Goal: Transaction & Acquisition: Purchase product/service

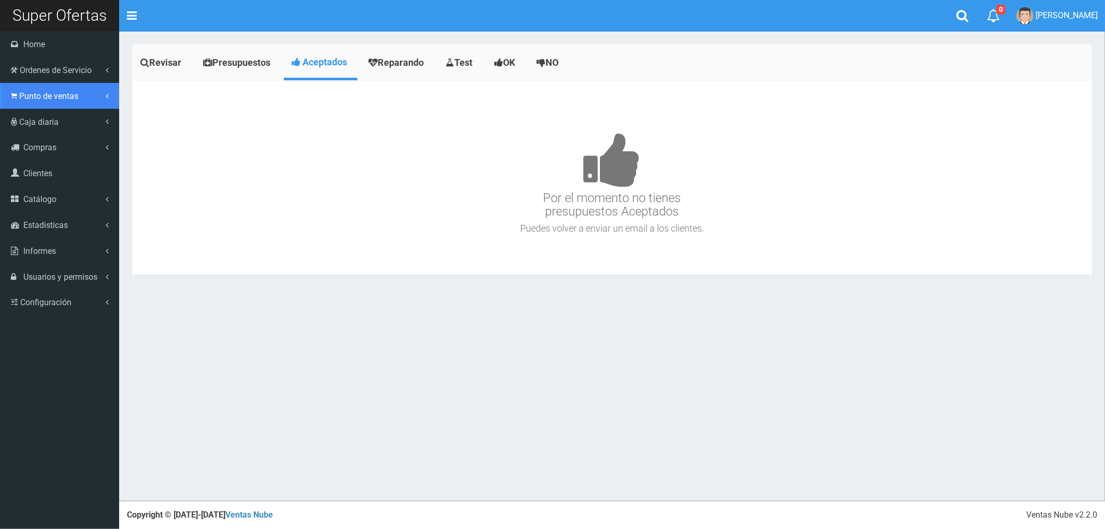
click at [49, 97] on span "Punto de ventas" at bounding box center [48, 96] width 59 height 10
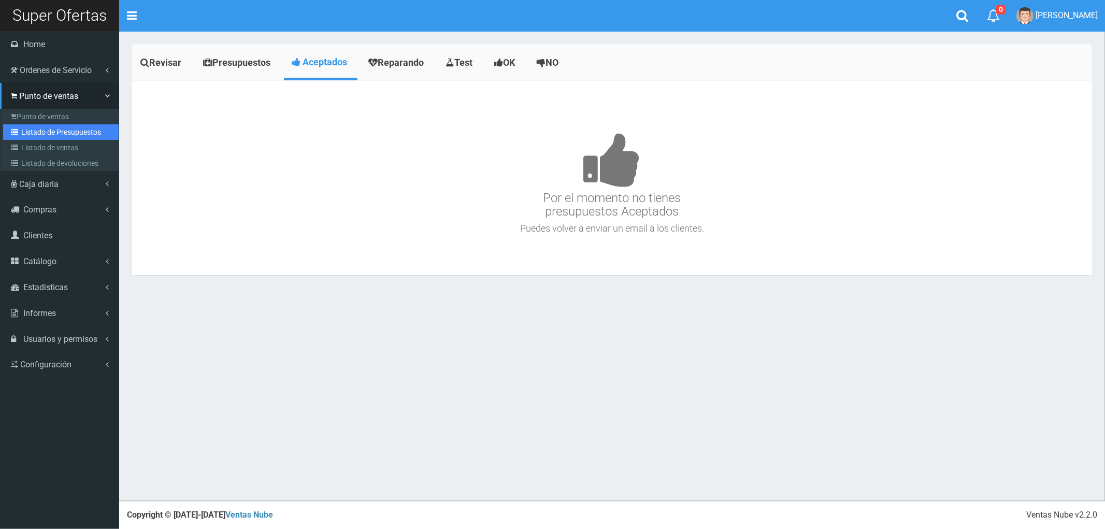
click at [38, 127] on link "Listado de Presupuestos" at bounding box center [61, 132] width 116 height 16
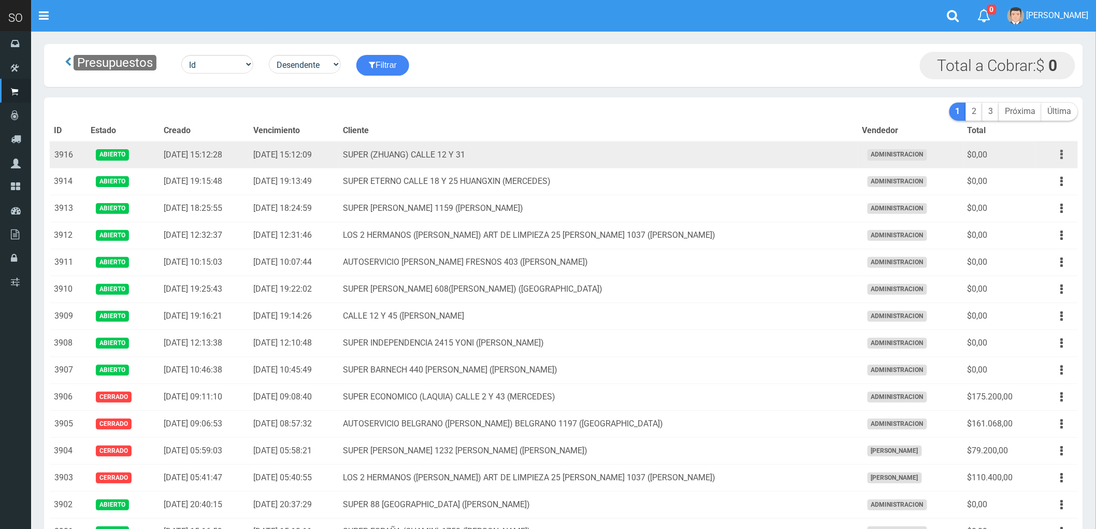
click at [1064, 153] on button "button" at bounding box center [1062, 155] width 23 height 18
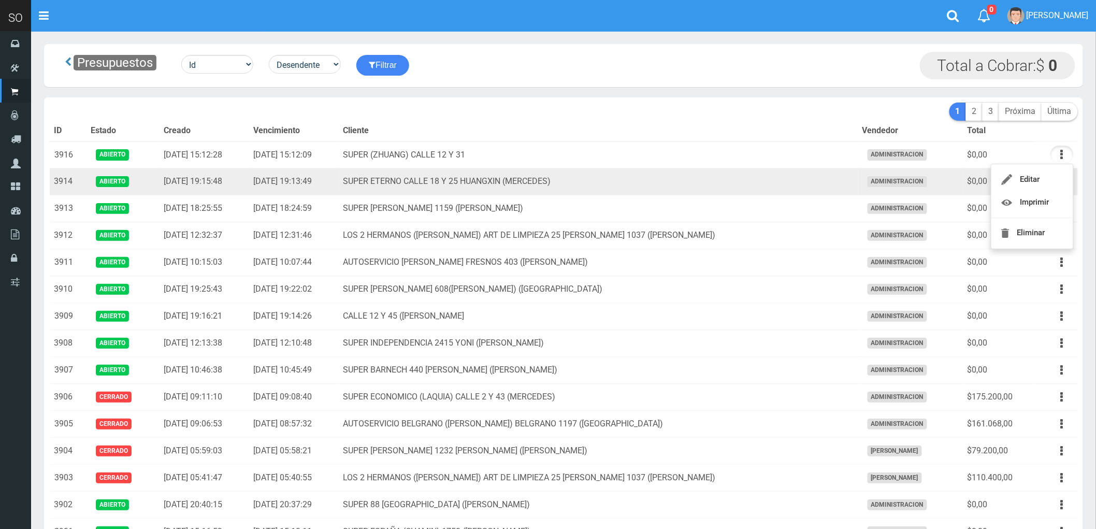
click at [805, 189] on td "SUPER ETERNO CALLE 18 Y 25 HUANGXIN (MERCEDES)" at bounding box center [598, 181] width 519 height 27
click at [1058, 181] on button "button" at bounding box center [1062, 182] width 23 height 18
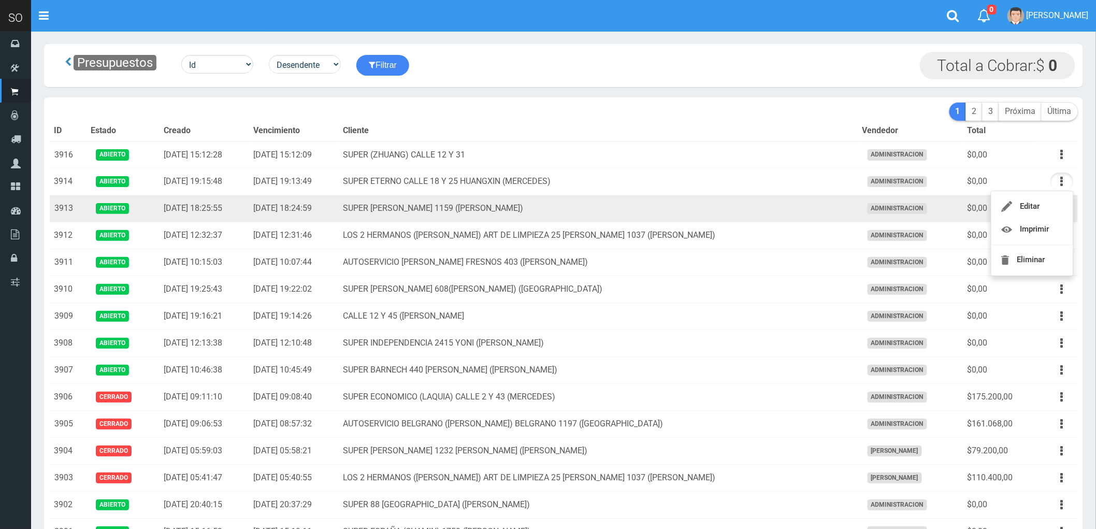
click at [814, 211] on td "SUPER VARELA 1159 (CAMPANA)" at bounding box center [598, 208] width 519 height 27
click at [1063, 208] on icon "button" at bounding box center [1062, 208] width 3 height 18
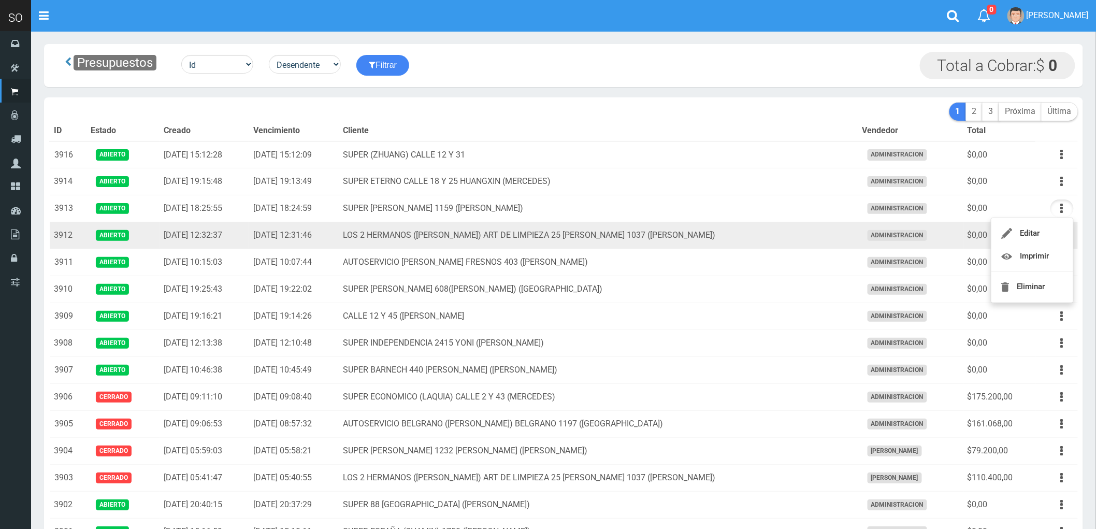
click at [776, 239] on td "LOS 2 HERMANOS (DANIEL) ART DE LIMPIEZA 25 DE MAYO 1037 (GILES)" at bounding box center [598, 235] width 519 height 27
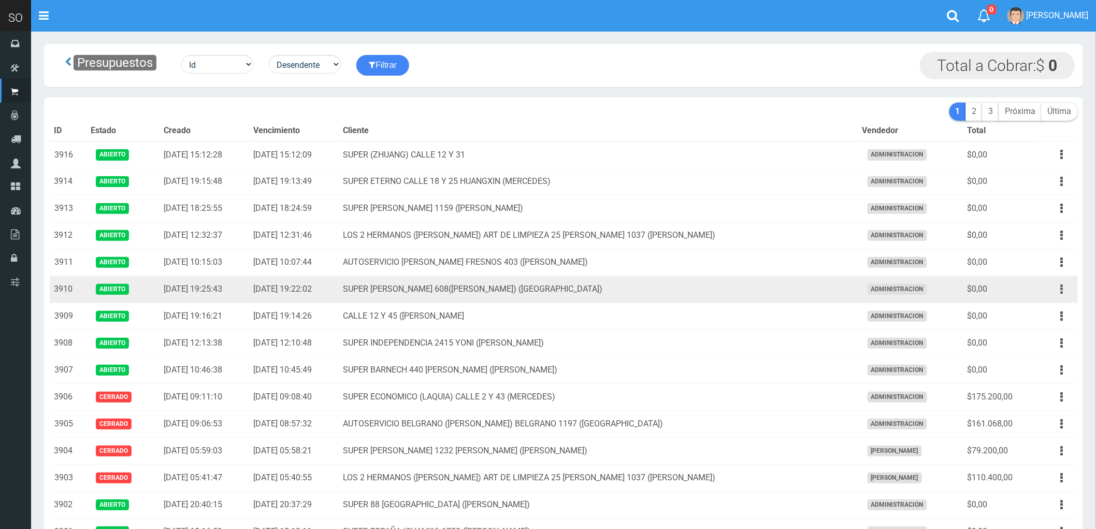
click at [1059, 289] on button "button" at bounding box center [1062, 289] width 23 height 18
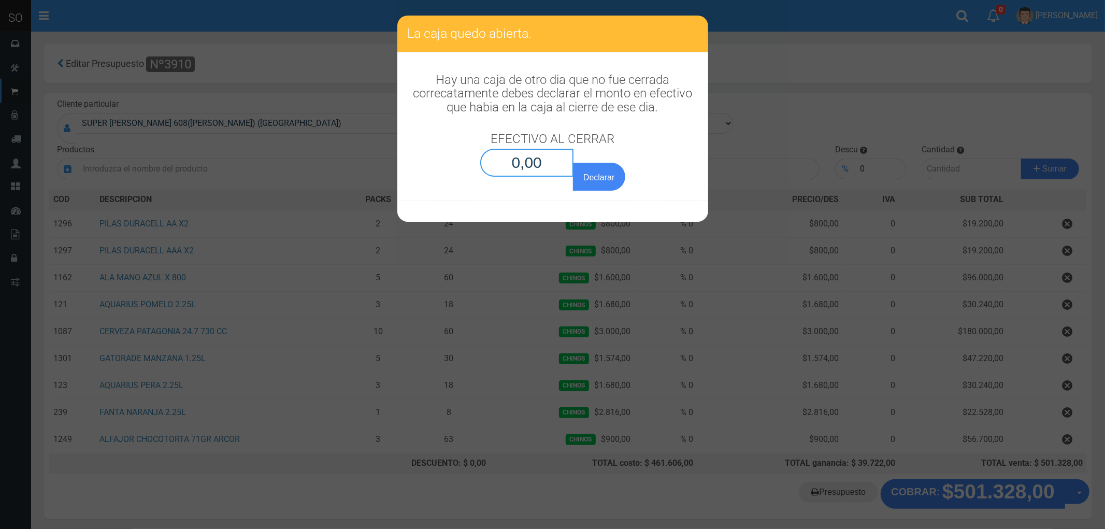
click at [541, 161] on input "0,00" at bounding box center [527, 163] width 94 height 28
type input "0,01"
click at [573, 163] on button "Declarar" at bounding box center [599, 177] width 52 height 28
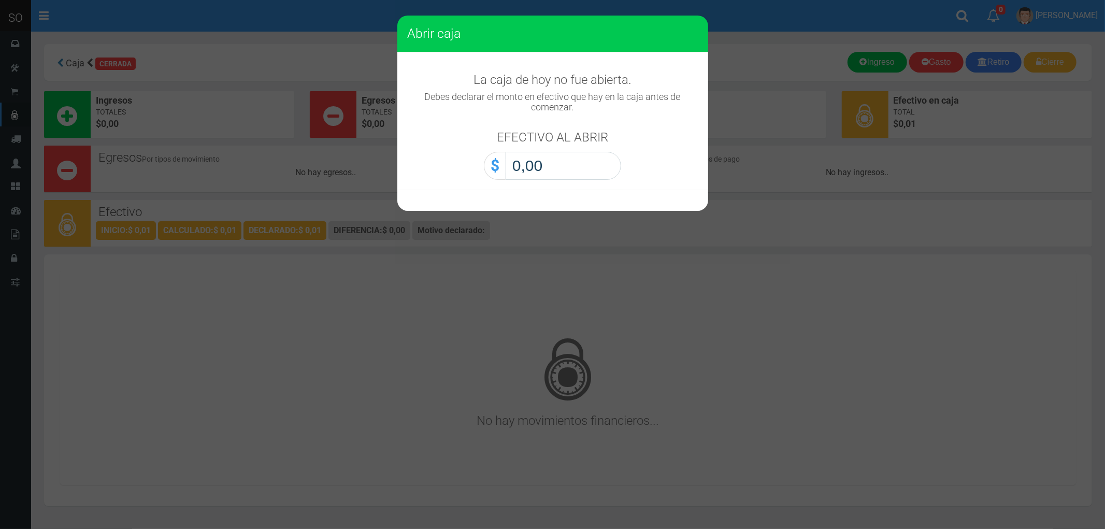
click at [553, 172] on input "0,00" at bounding box center [564, 166] width 116 height 28
type input "0,01"
click at [0, 0] on button "Abrir caja" at bounding box center [0, 0] width 0 height 0
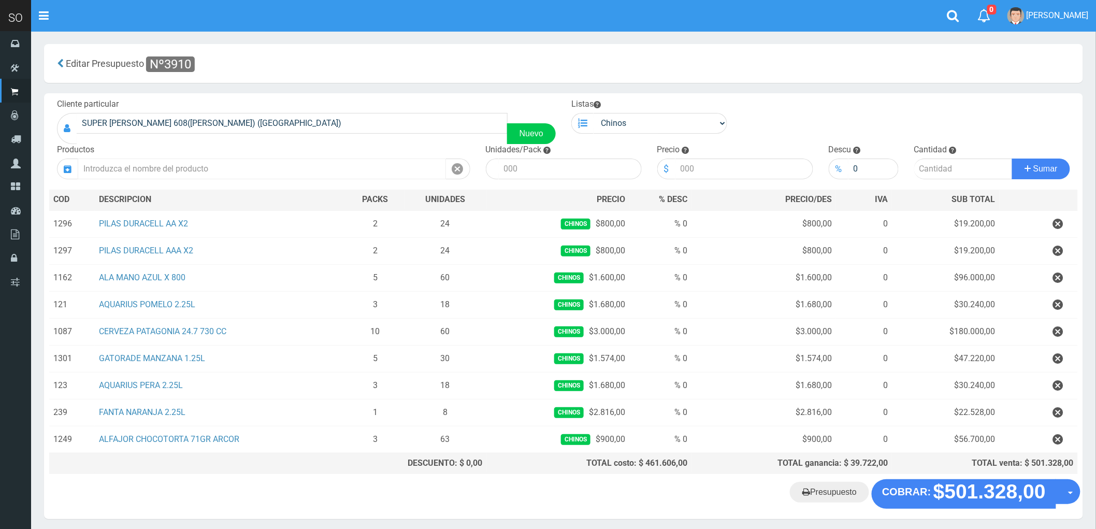
click at [150, 167] on input "text" at bounding box center [262, 169] width 368 height 21
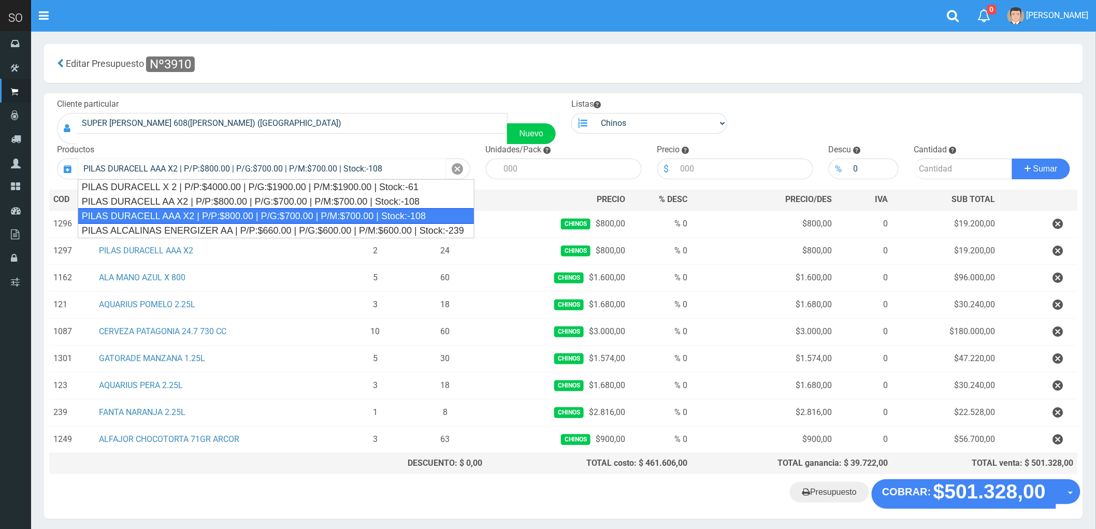
type input "PILAS DURACELL AAA X2 | P/P:$800.00 | P/G:$700.00 | P/M:$700.00 | Stock:-108"
type input "12"
type input "800.00"
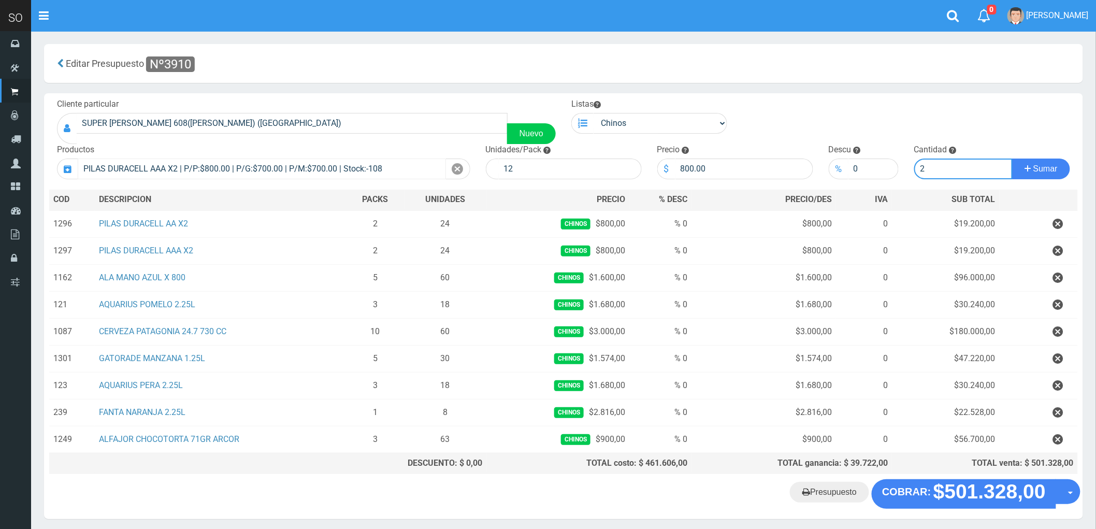
type input "2"
click at [1012, 159] on button "Sumar" at bounding box center [1041, 169] width 58 height 21
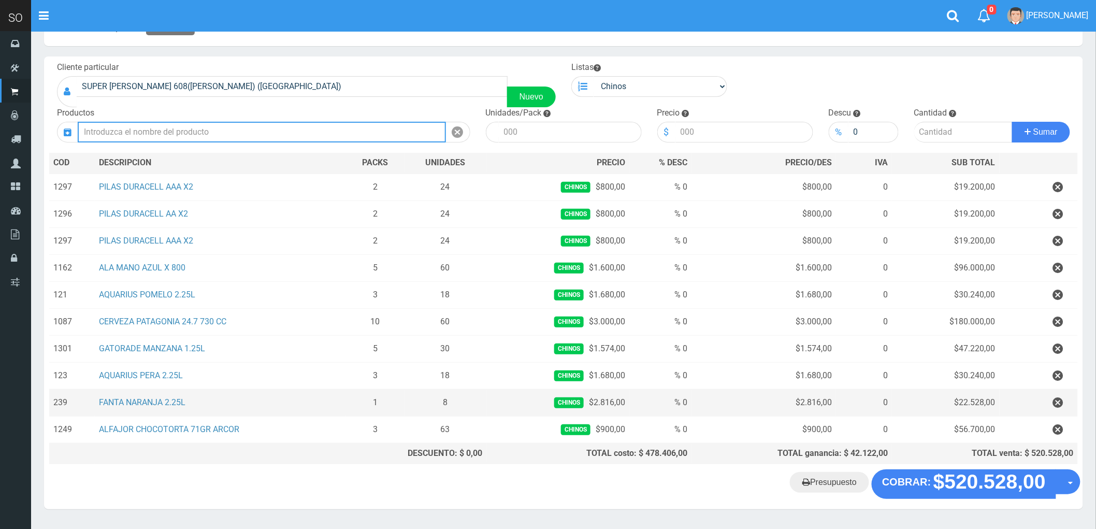
scroll to position [58, 0]
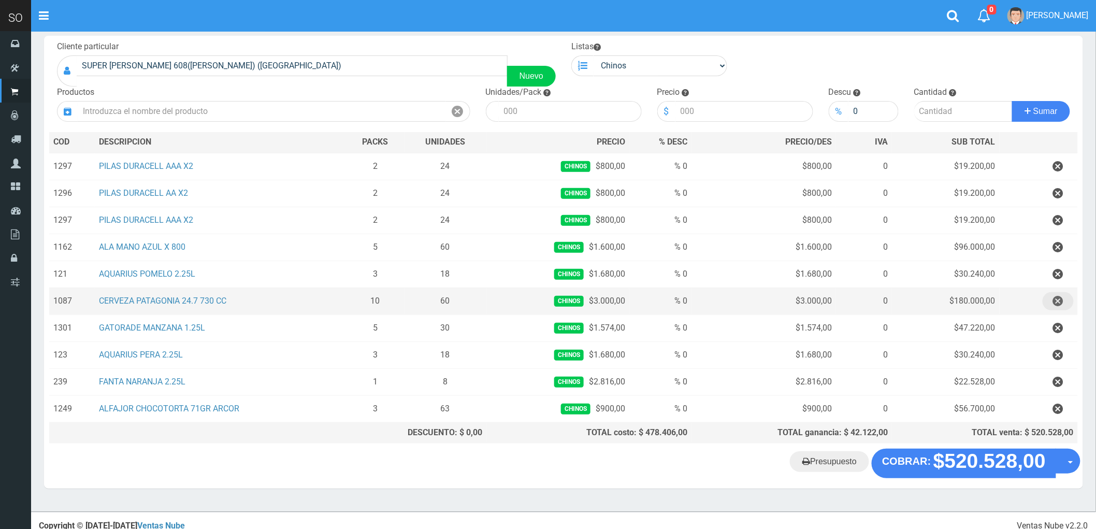
click at [1055, 299] on icon "button" at bounding box center [1058, 301] width 10 height 18
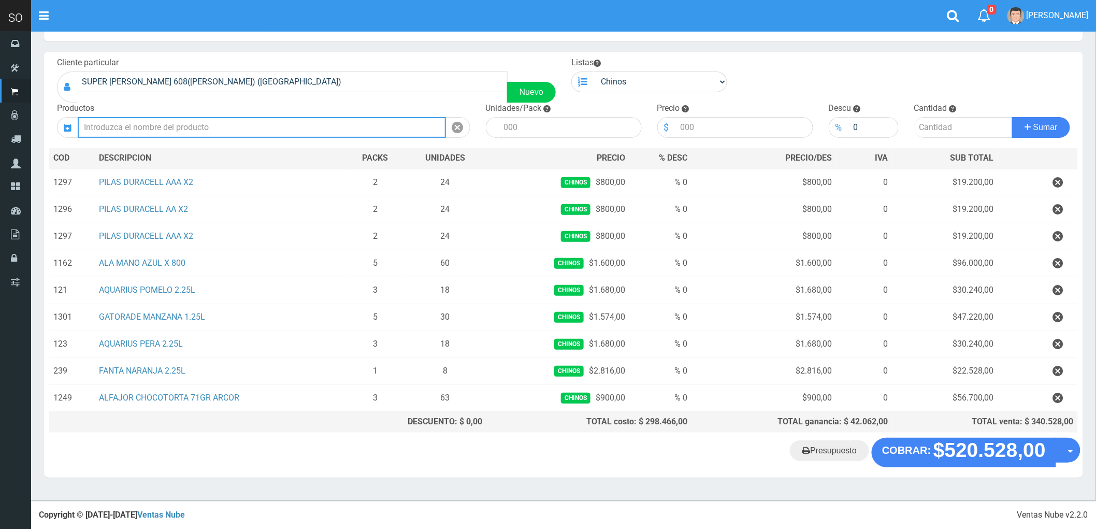
scroll to position [43, 0]
click at [106, 123] on input "text" at bounding box center [262, 127] width 368 height 21
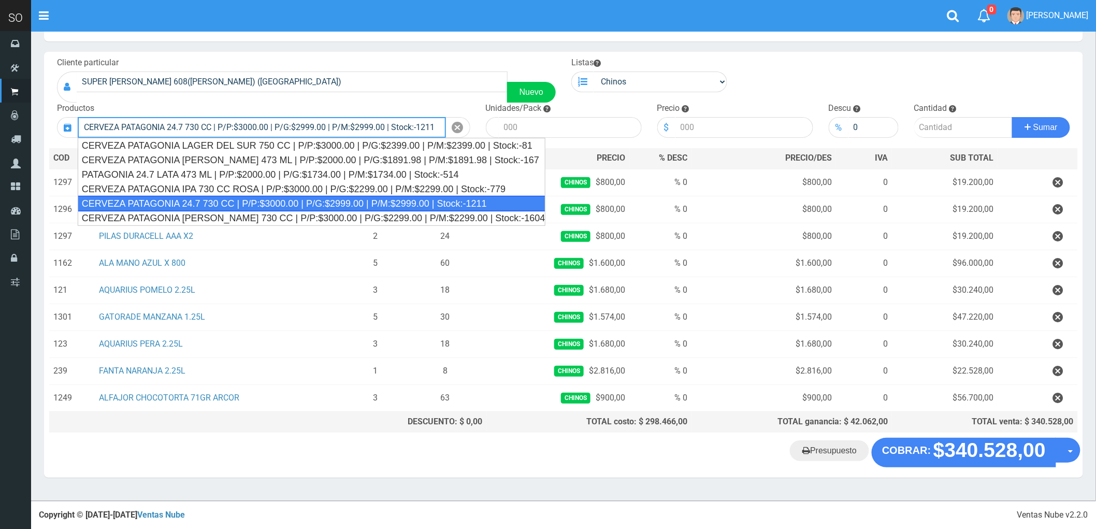
type input "CERVEZA PATAGONIA 24.7 730 CC | P/P:$3000.00 | P/G:$2999.00 | P/M:$2999.00 | St…"
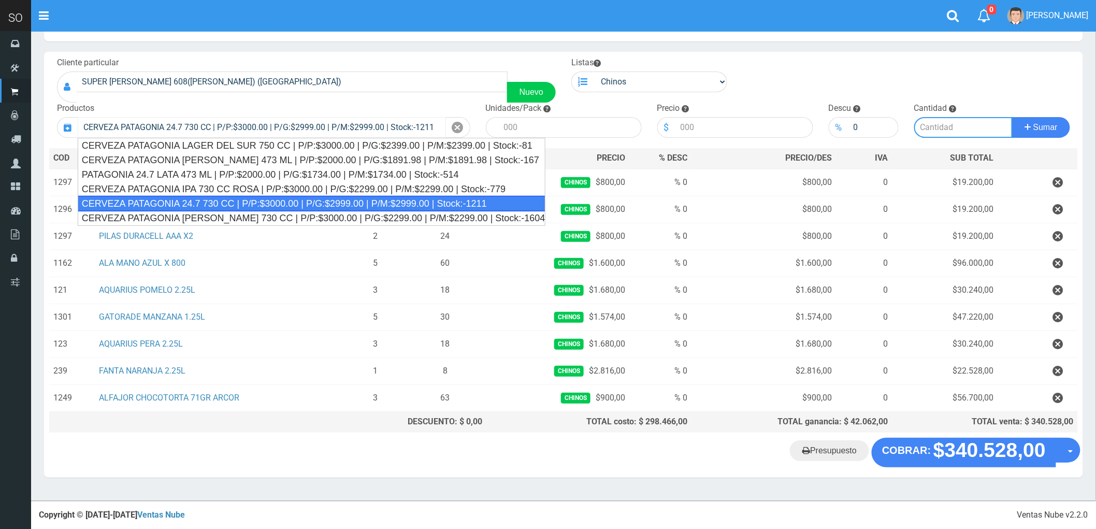
type input "6"
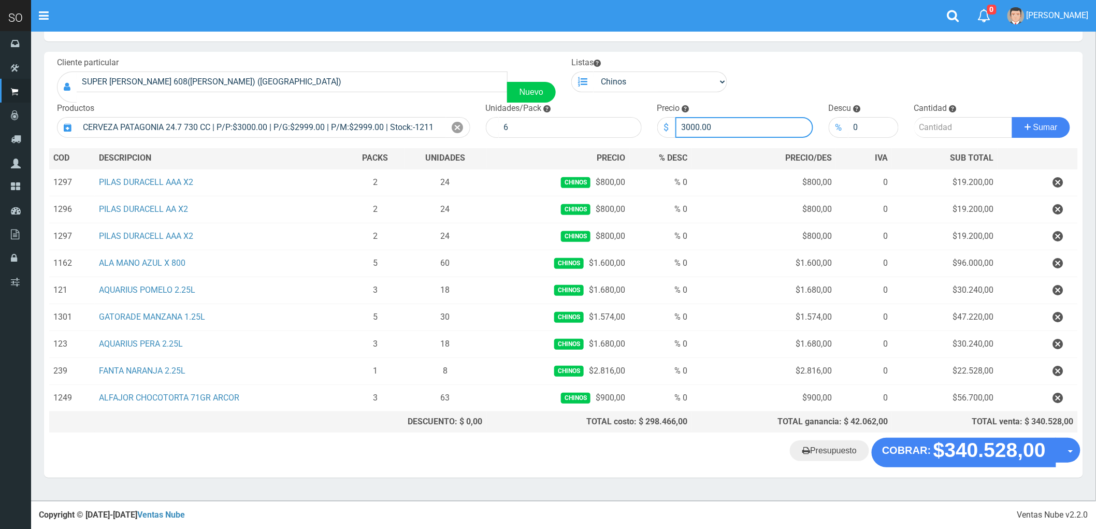
drag, startPoint x: 712, startPoint y: 125, endPoint x: 637, endPoint y: 142, distance: 76.5
click at [637, 142] on div "Cliente particular SUPER VIAMONTE 608(JUAN) (CAMPANA) Nuevo Listas Chinos . . P…" at bounding box center [563, 245] width 1039 height 386
type input "2900"
click at [924, 131] on input "number" at bounding box center [963, 127] width 98 height 21
type input "10"
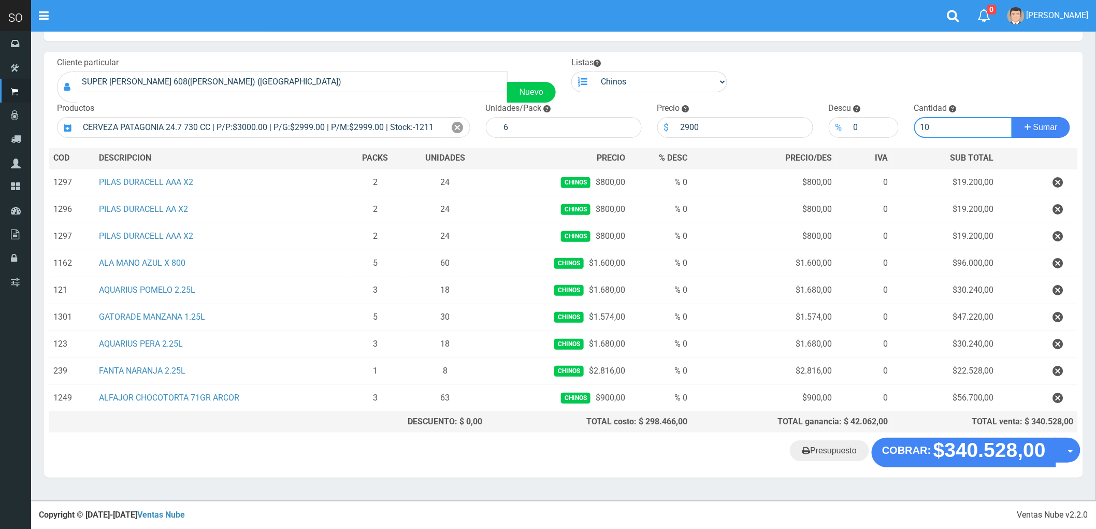
click at [1012, 117] on button "Sumar" at bounding box center [1041, 127] width 58 height 21
drag, startPoint x: 712, startPoint y: 124, endPoint x: 641, endPoint y: 136, distance: 72.0
click at [641, 136] on div "Cliente particular SUPER VIAMONTE 608(JUAN) (CAMPANA) Nuevo Listas Chinos . . P…" at bounding box center [563, 245] width 1039 height 386
type input "3000"
click at [1038, 125] on span "Sumar" at bounding box center [1046, 127] width 24 height 9
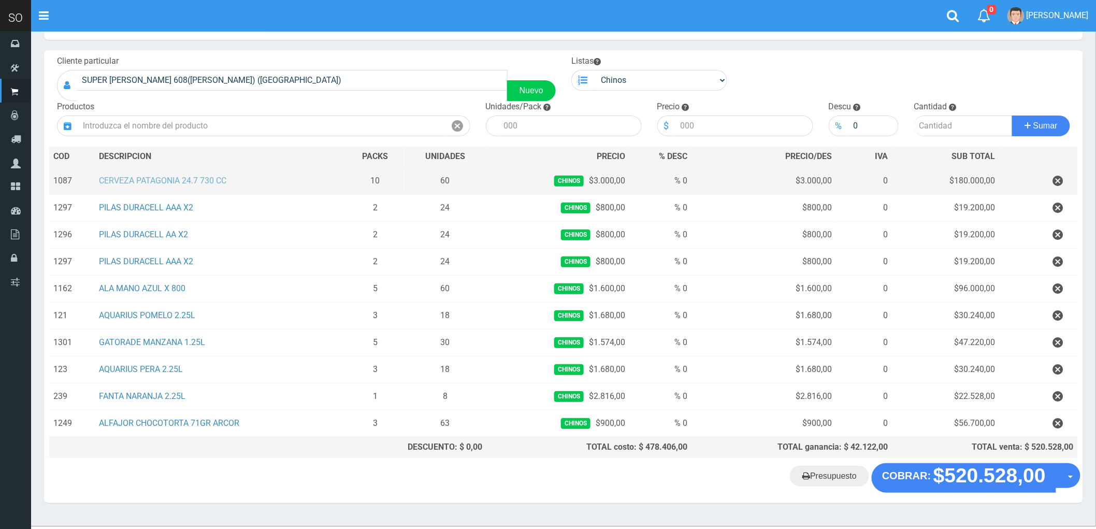
click at [159, 183] on link "CERVEZA PATAGONIA 24.7 730 CC" at bounding box center [162, 181] width 127 height 10
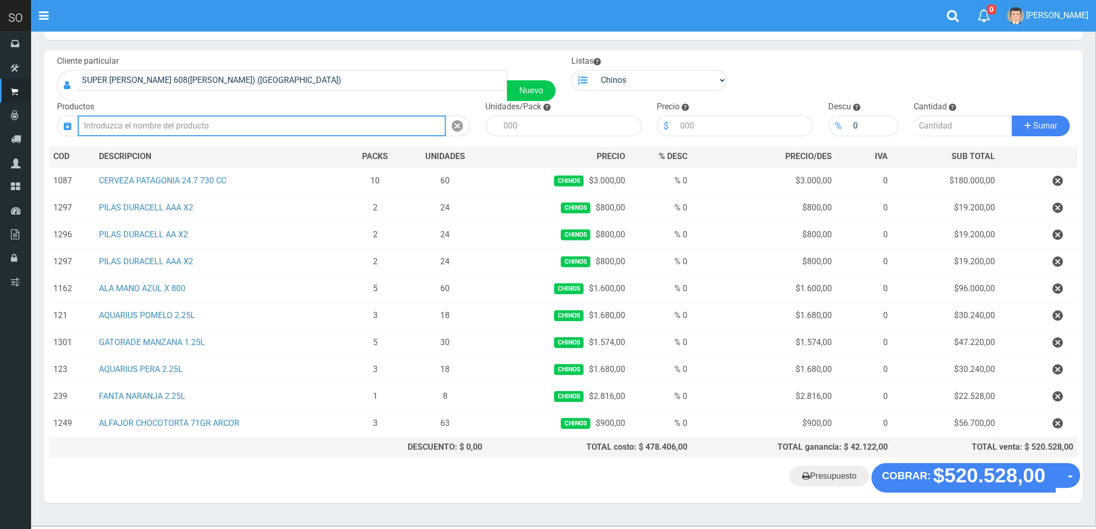
click at [172, 122] on input "text" at bounding box center [262, 126] width 368 height 21
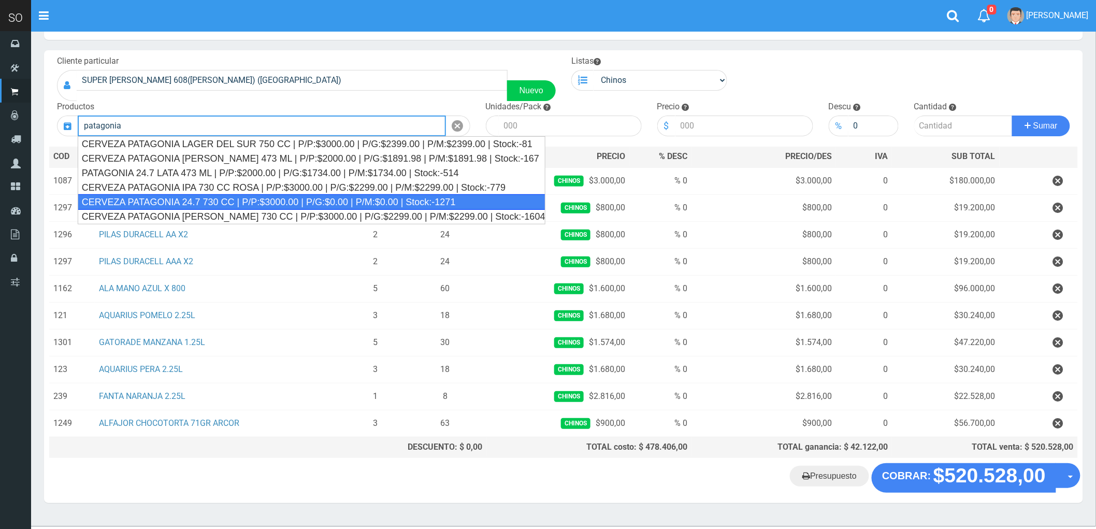
click at [200, 203] on div "CERVEZA PATAGONIA 24.7 730 CC | P/P:$3000.00 | P/G:$0.00 | P/M:$0.00 | Stock:-1…" at bounding box center [312, 202] width 468 height 16
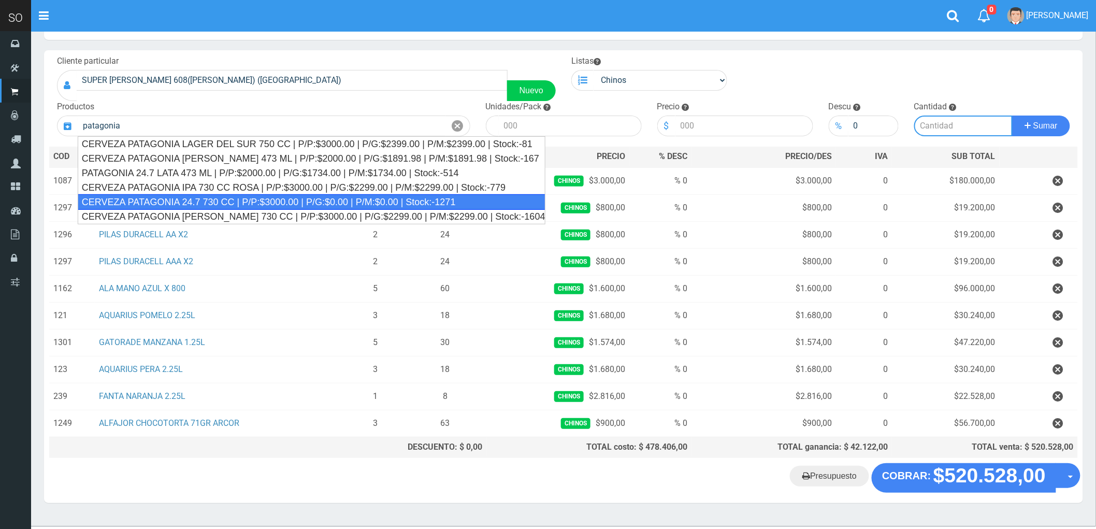
type input "CERVEZA PATAGONIA 24.7 730 CC | P/P:$3000.00 | P/G:$0.00 | P/M:$0.00 | Stock:-1…"
type input "6"
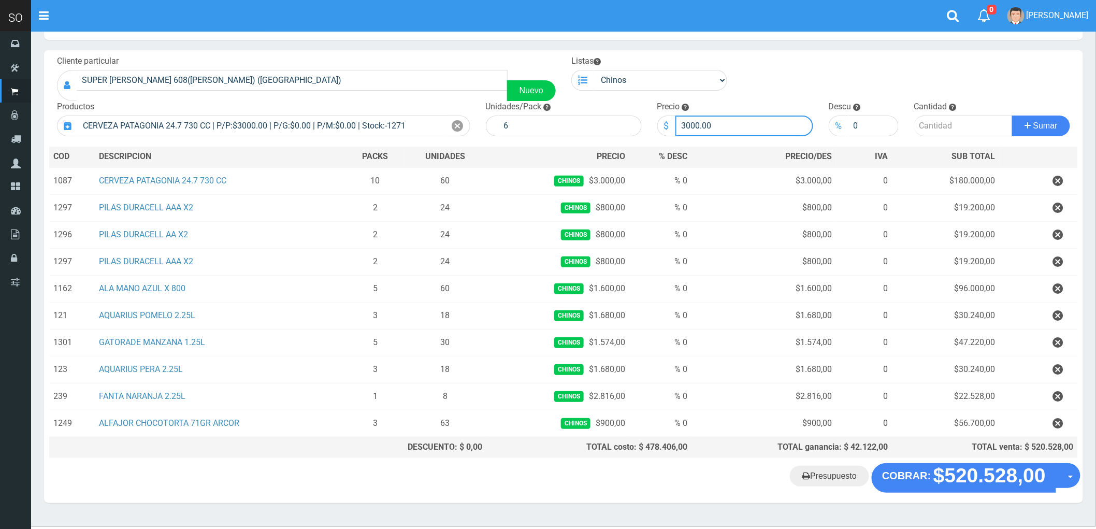
drag, startPoint x: 716, startPoint y: 122, endPoint x: 659, endPoint y: 134, distance: 58.1
click at [659, 134] on div "$ 3000.00" at bounding box center [735, 126] width 156 height 21
type input "2900"
drag, startPoint x: 958, startPoint y: 118, endPoint x: 953, endPoint y: 120, distance: 5.8
click at [953, 120] on input "number" at bounding box center [963, 126] width 98 height 21
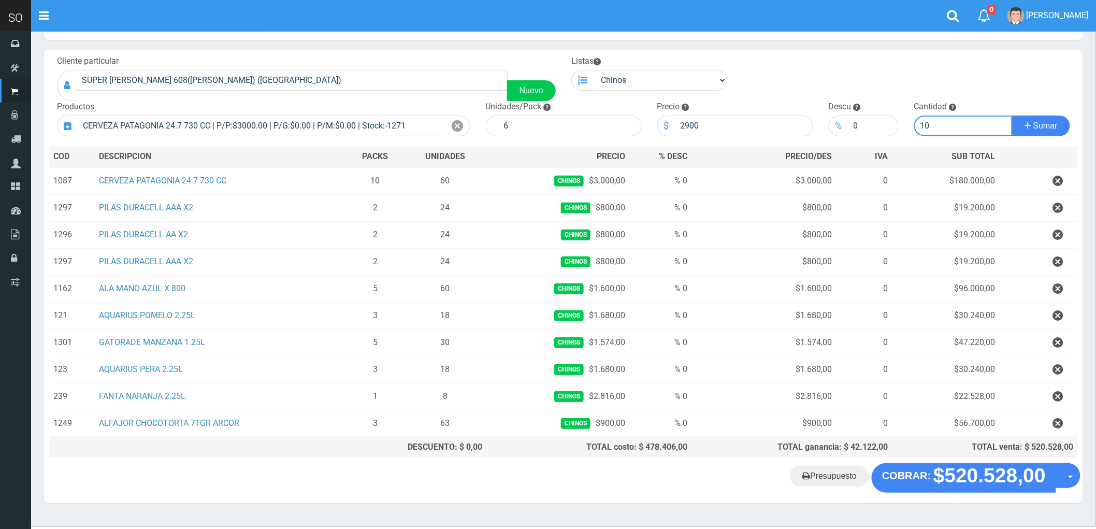
type input "10"
click at [1012, 116] on button "Sumar" at bounding box center [1041, 126] width 58 height 21
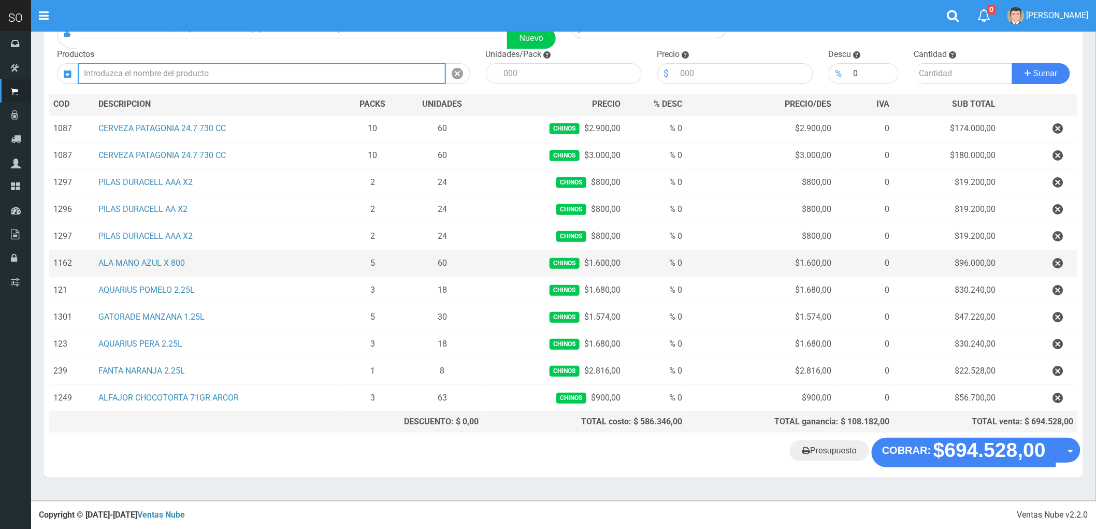
scroll to position [97, 0]
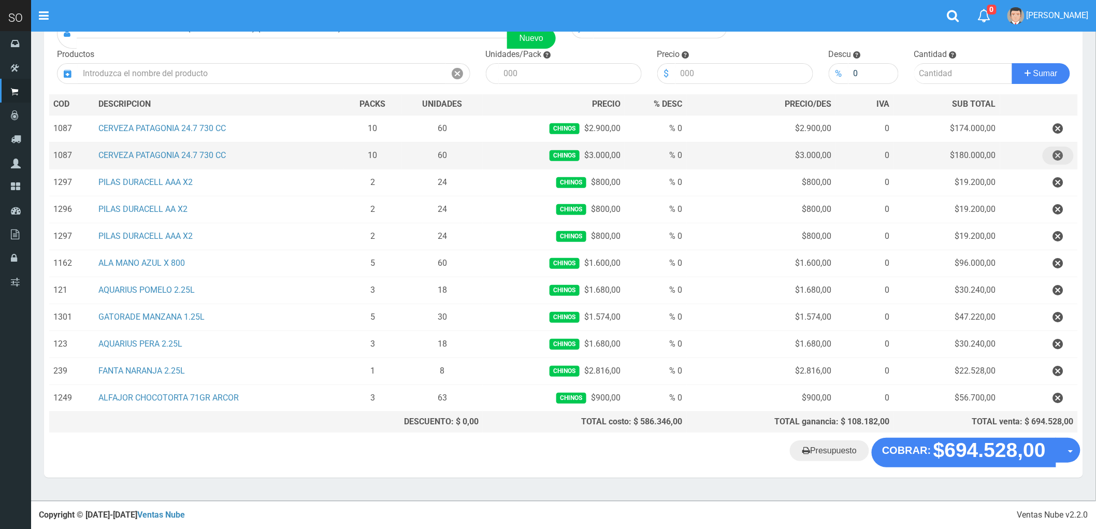
click at [1063, 154] on icon "button" at bounding box center [1058, 156] width 10 height 18
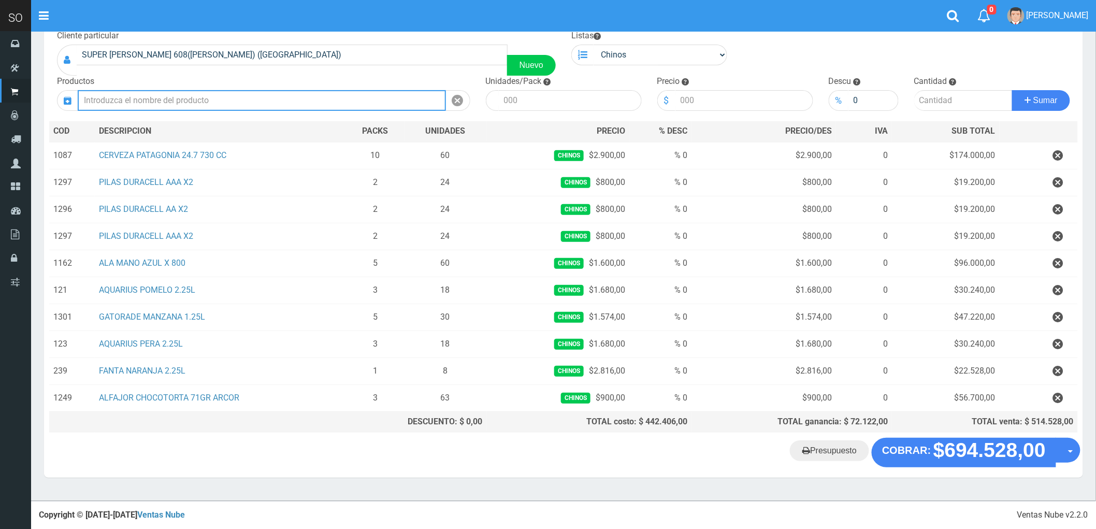
scroll to position [70, 0]
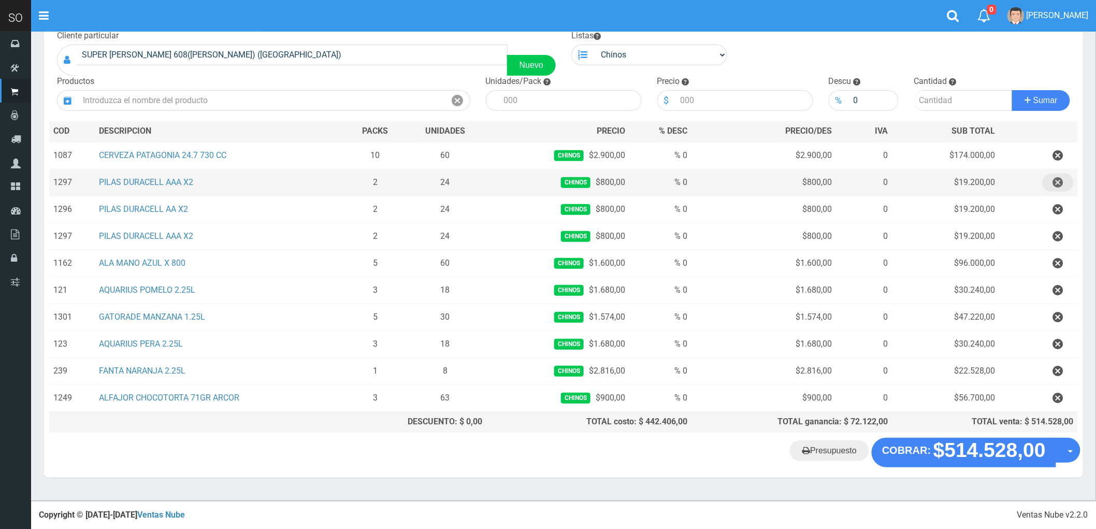
click at [1058, 180] on icon "button" at bounding box center [1058, 183] width 10 height 18
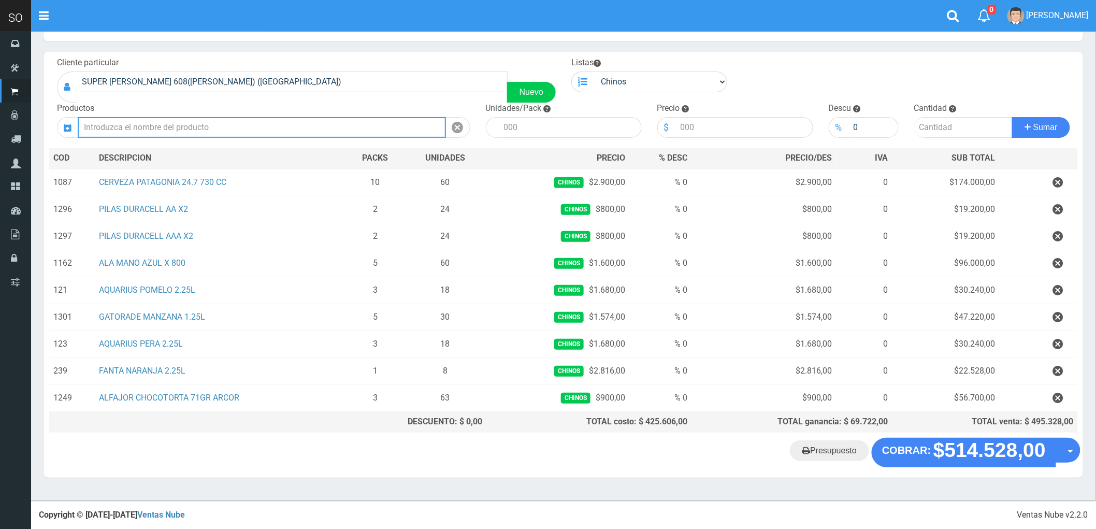
scroll to position [43, 0]
click at [128, 126] on input "text" at bounding box center [262, 127] width 368 height 21
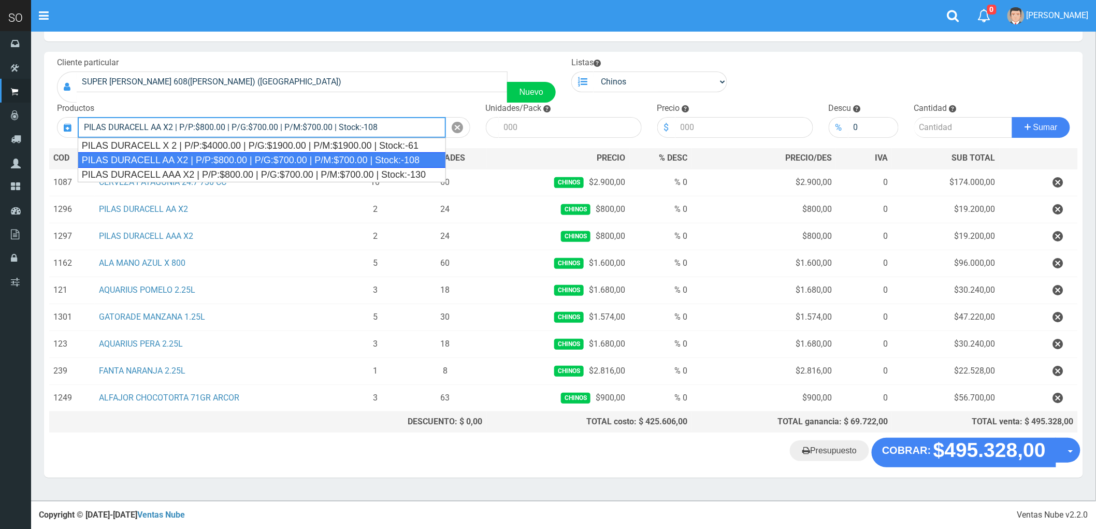
type input "PILAS DURACELL AA X2 | P/P:$800.00 | P/G:$700.00 | P/M:$700.00 | Stock:-108"
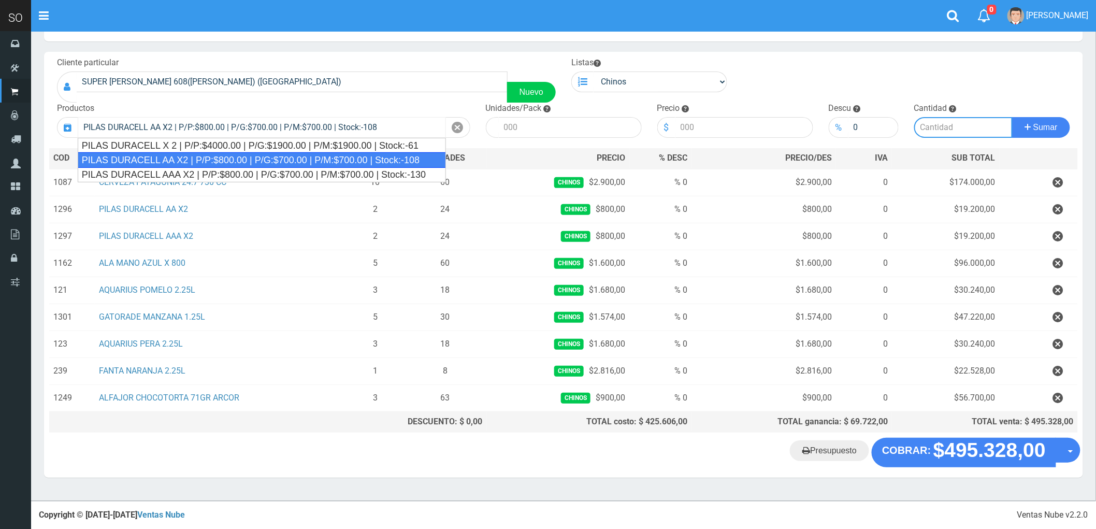
type input "12"
type input "800.00"
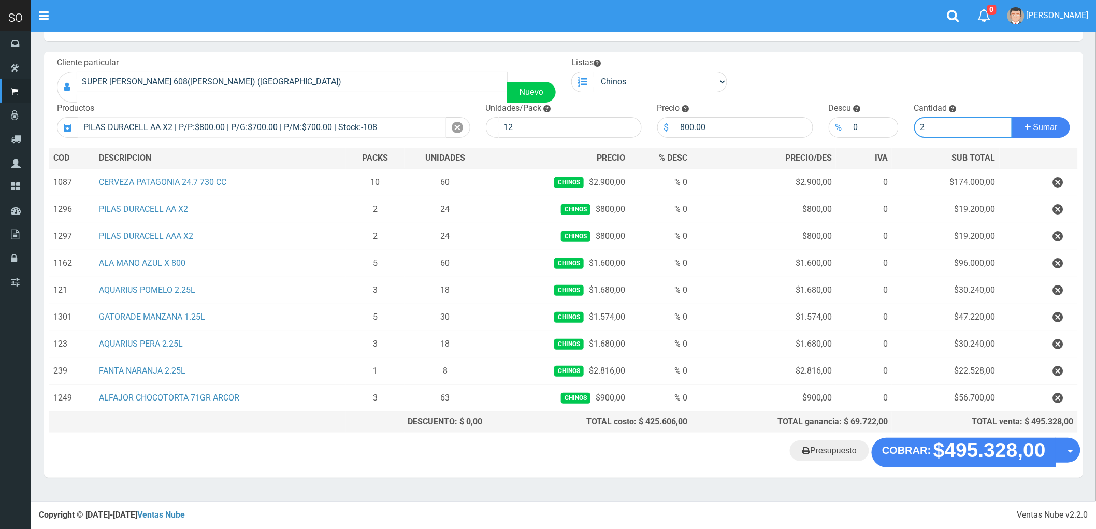
type input "2"
click at [1012, 117] on button "Sumar" at bounding box center [1041, 127] width 58 height 21
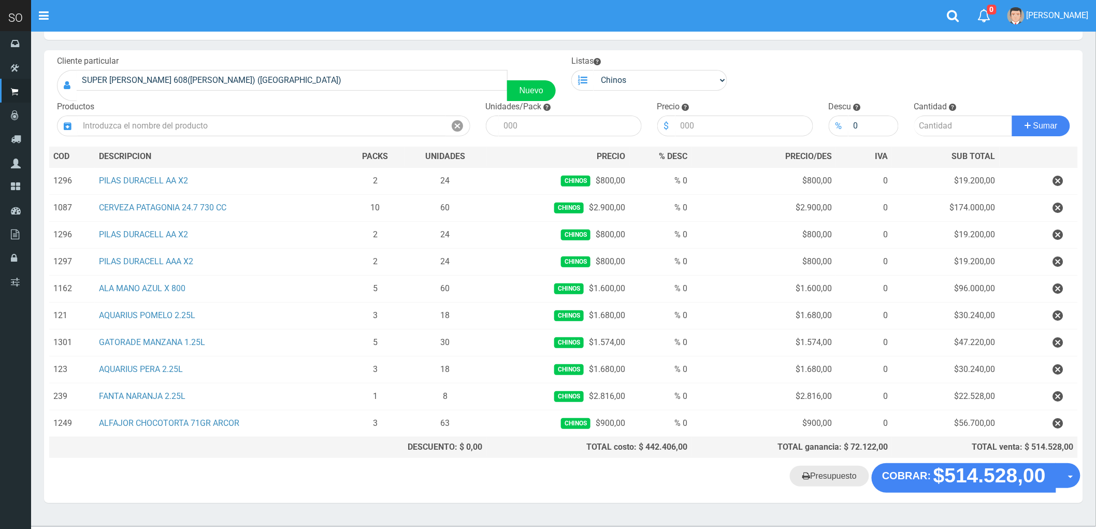
click at [820, 483] on link "Presupuesto" at bounding box center [829, 476] width 79 height 21
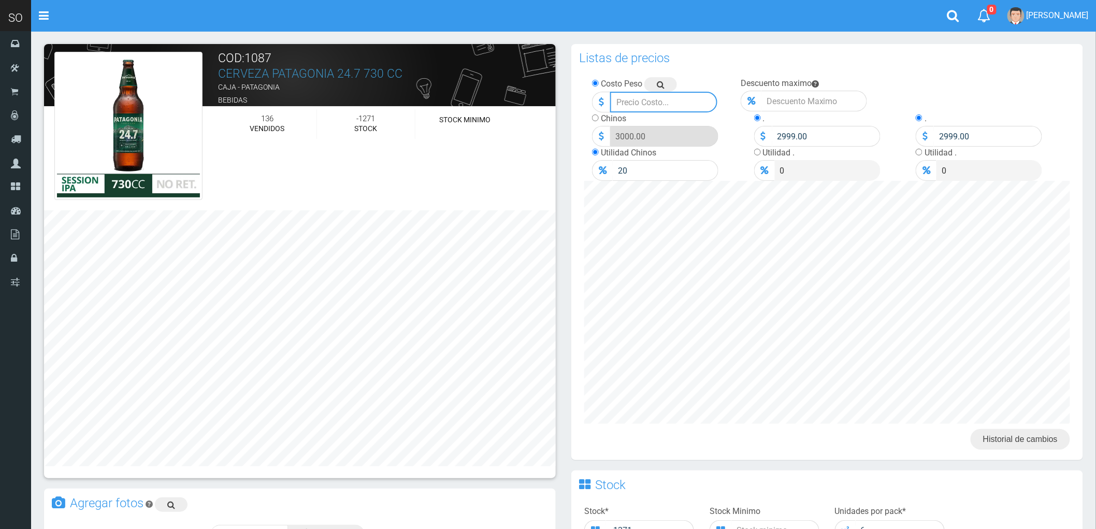
drag, startPoint x: 659, startPoint y: 105, endPoint x: 595, endPoint y: 101, distance: 64.9
click at [595, 101] on div at bounding box center [654, 102] width 125 height 21
type input "2399"
click at [798, 134] on input "2999.00" at bounding box center [826, 136] width 108 height 21
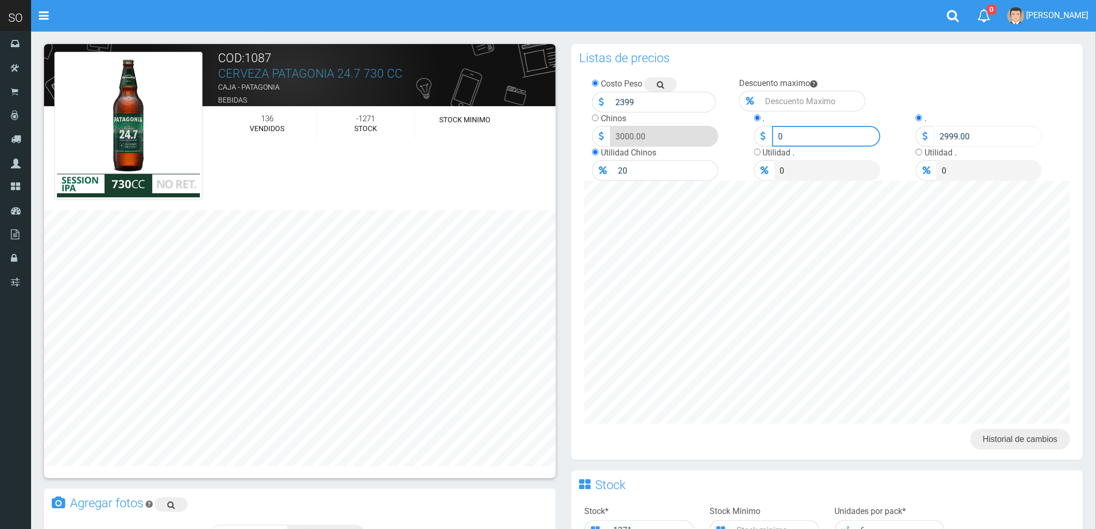
type input "0"
click at [945, 133] on input "2999.00" at bounding box center [988, 136] width 108 height 21
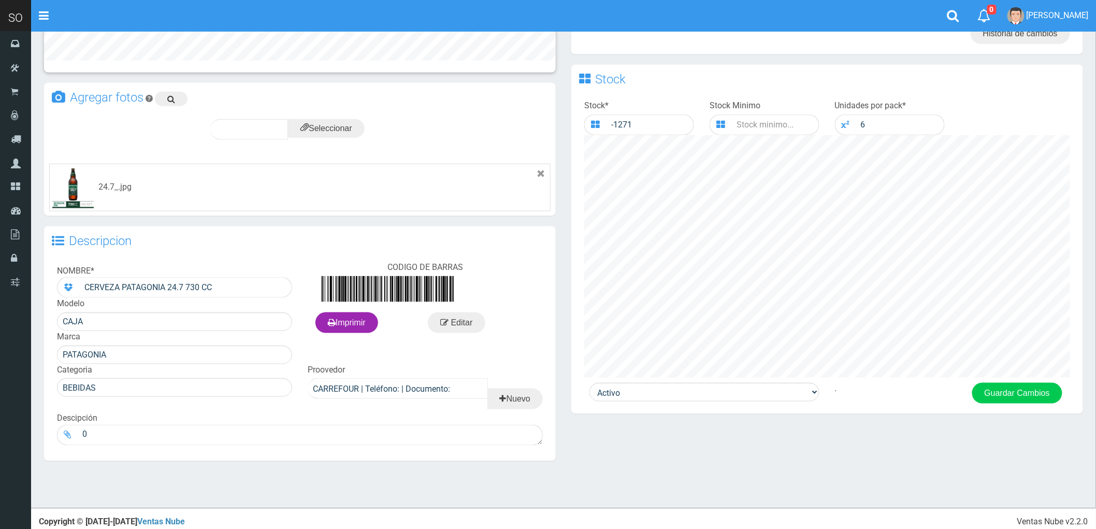
scroll to position [411, 0]
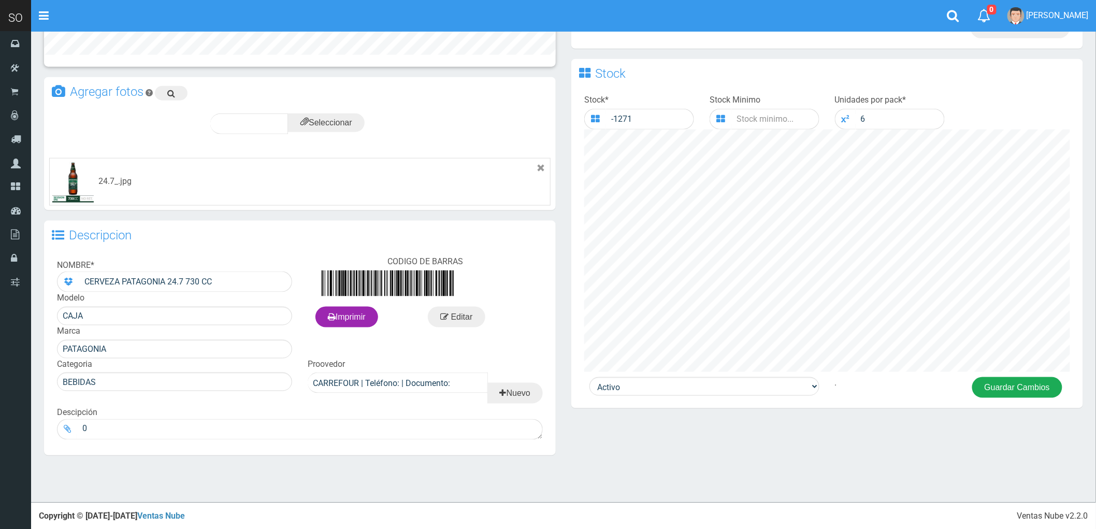
type input "0"
click at [1008, 392] on button "Guardar Cambios" at bounding box center [1017, 387] width 90 height 21
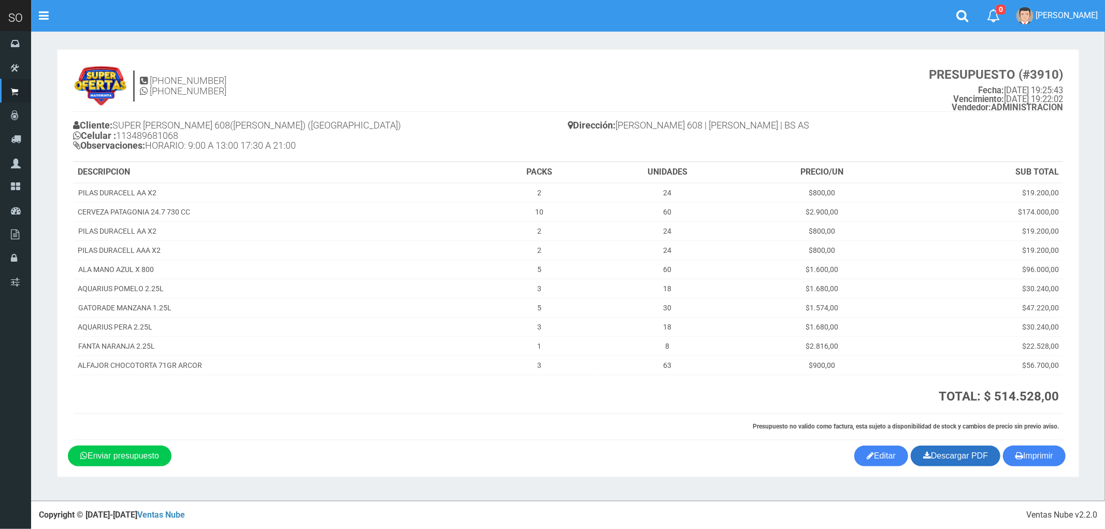
click at [959, 456] on link "Descargar PDF" at bounding box center [956, 456] width 90 height 21
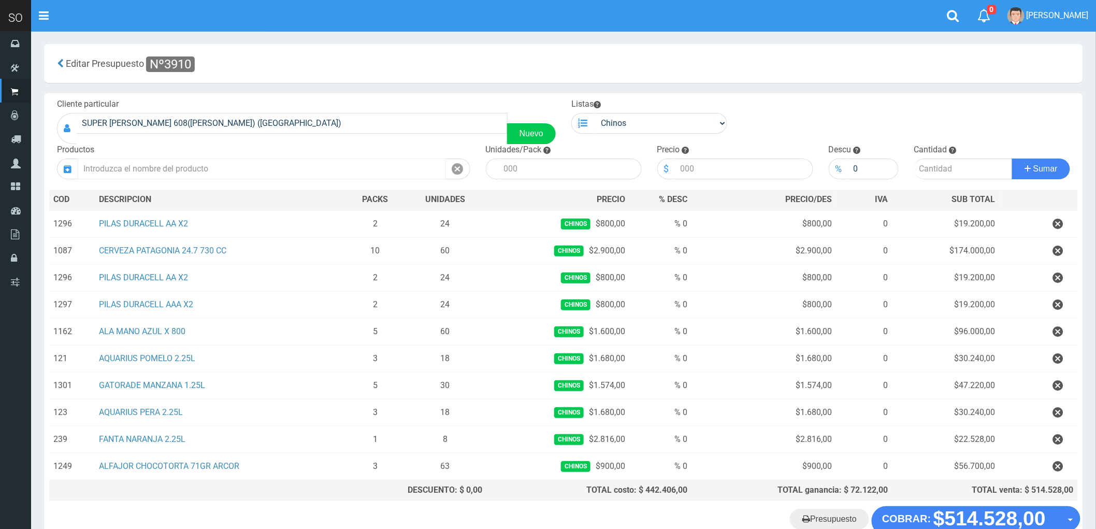
click at [194, 162] on input "text" at bounding box center [262, 169] width 368 height 21
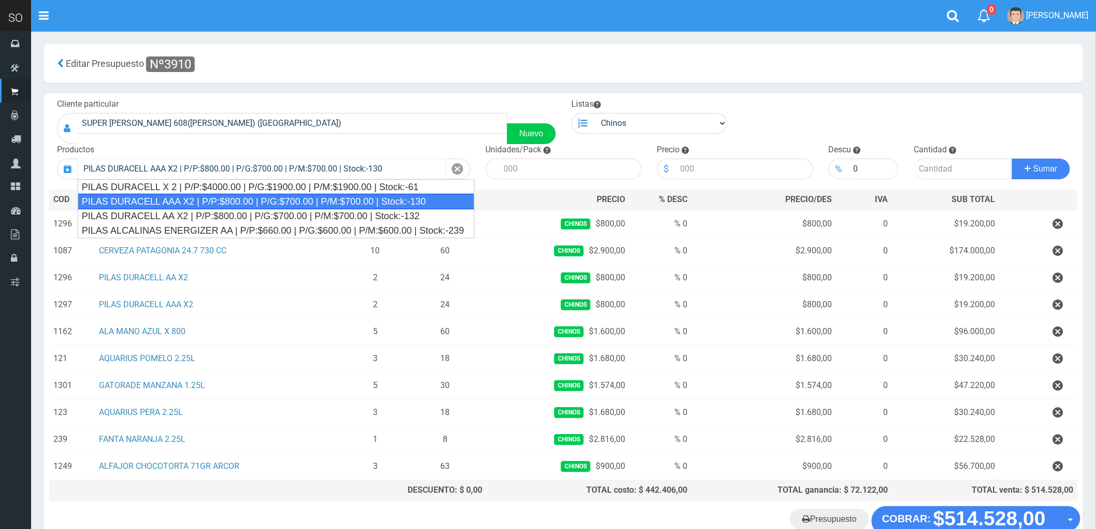
type input "PILAS DURACELL AAA X2 | P/P:$800.00 | P/G:$700.00 | P/M:$700.00 | Stock:-130"
type input "12"
type input "800.00"
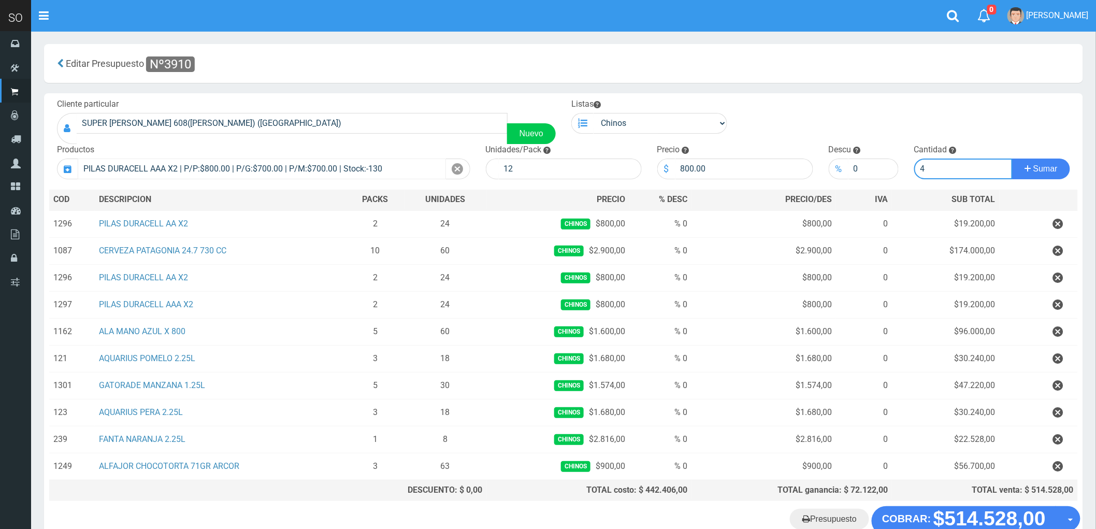
type input "4"
click at [1012, 159] on button "Sumar" at bounding box center [1041, 169] width 58 height 21
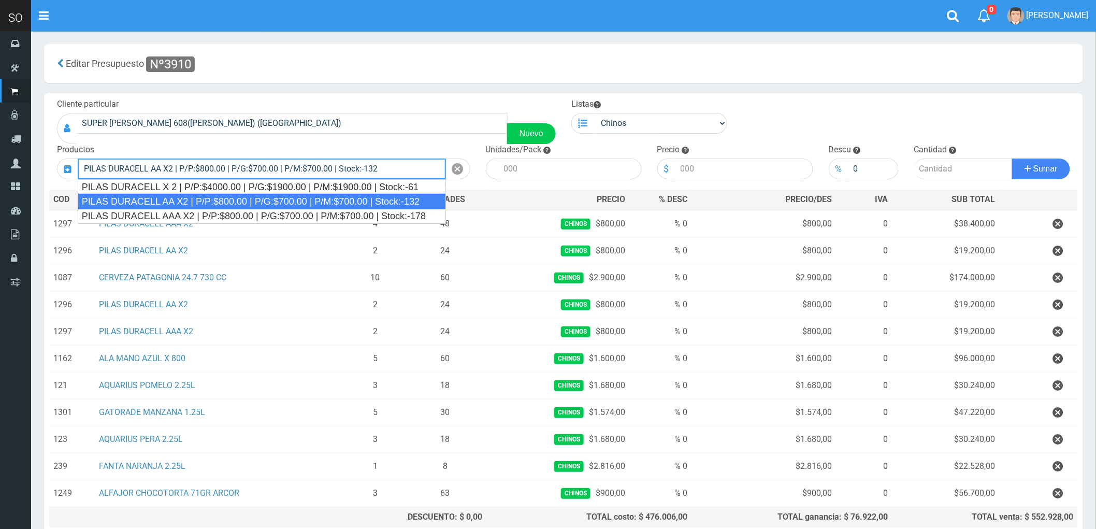
type input "PILAS DURACELL AA X2 | P/P:$800.00 | P/G:$700.00 | P/M:$700.00 | Stock:-132"
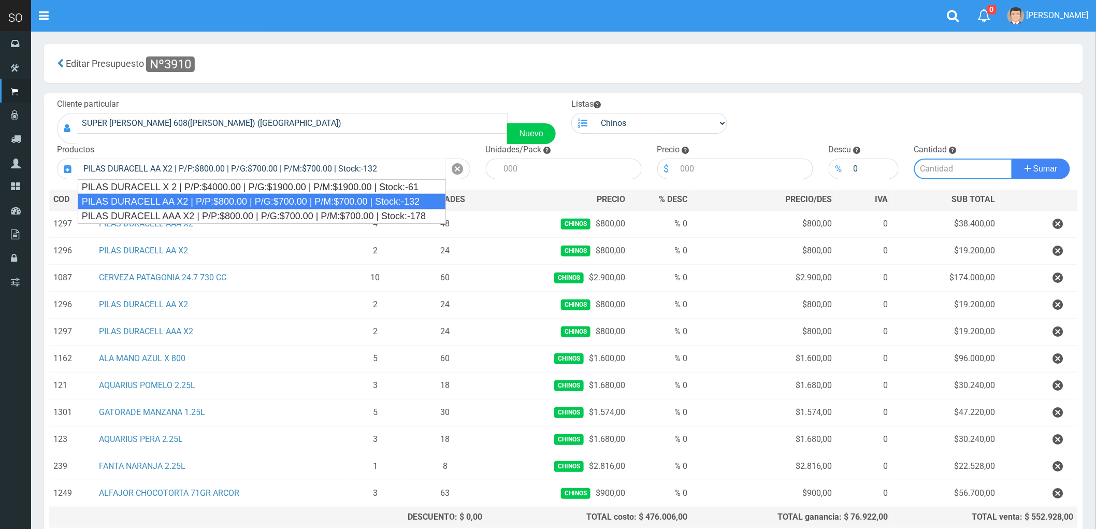
type input "12"
type input "800.00"
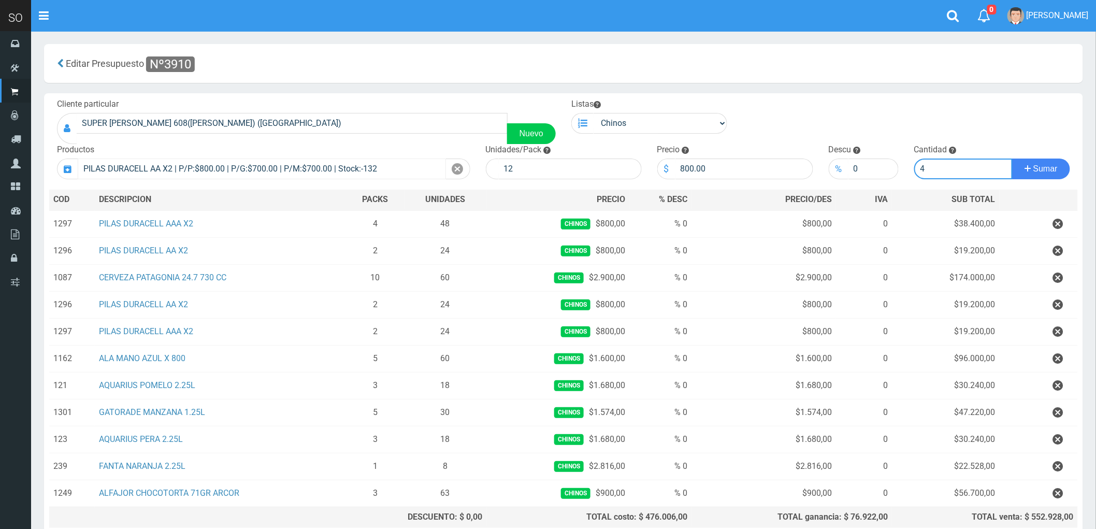
type input "4"
click at [1012, 159] on button "Sumar" at bounding box center [1041, 169] width 58 height 21
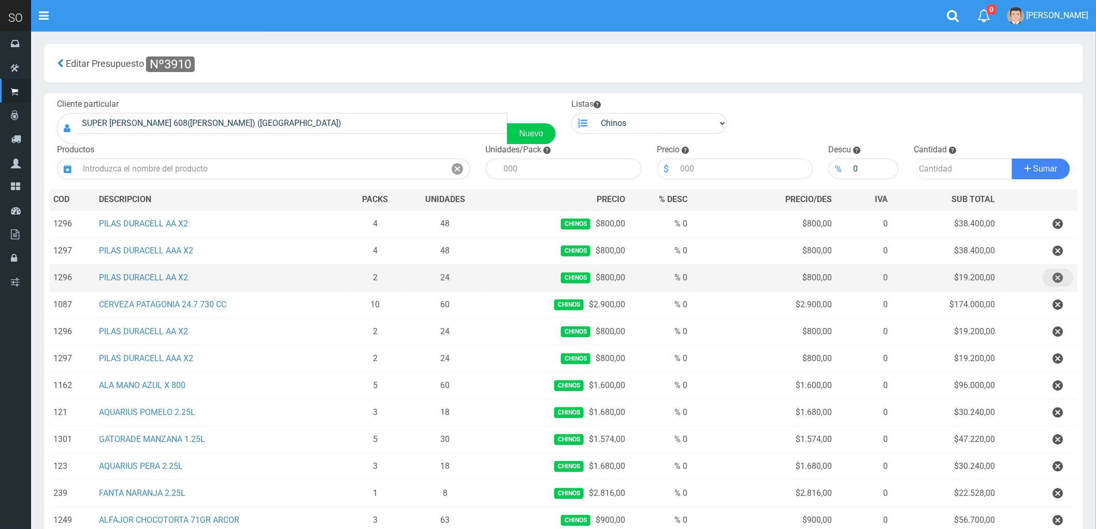
click at [1057, 277] on icon "button" at bounding box center [1058, 278] width 10 height 18
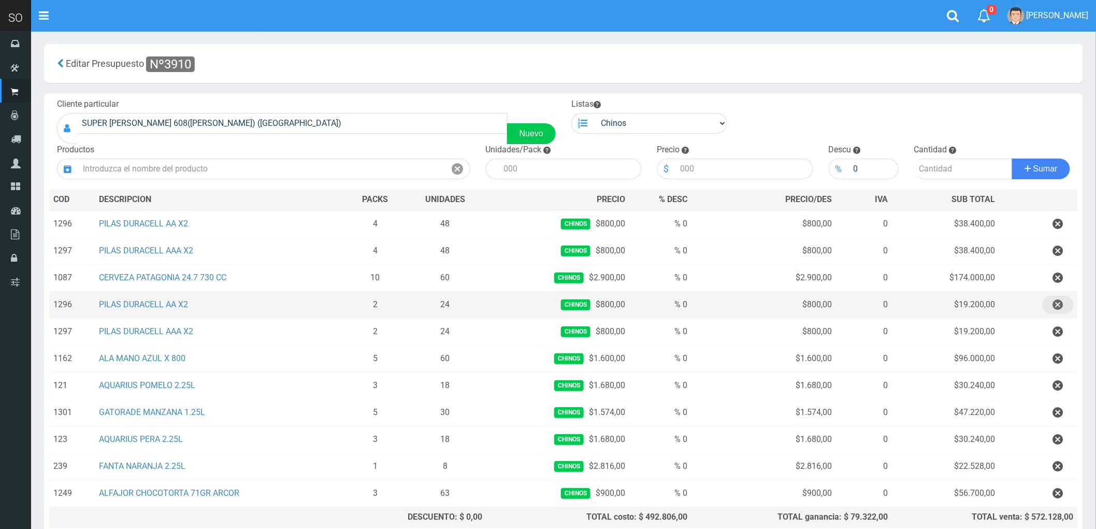
click at [1061, 303] on icon "button" at bounding box center [1058, 305] width 10 height 18
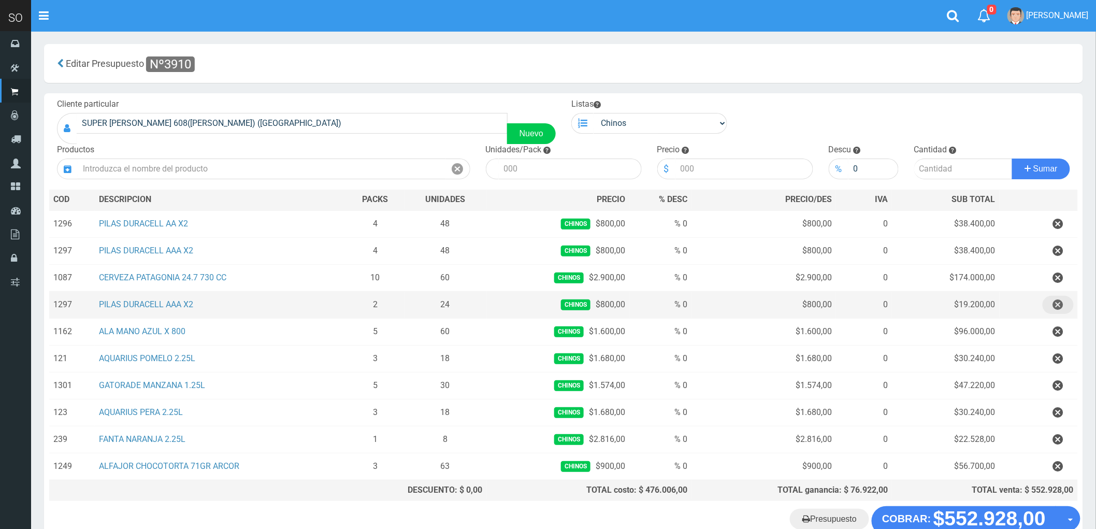
click at [1054, 305] on icon "button" at bounding box center [1058, 305] width 10 height 18
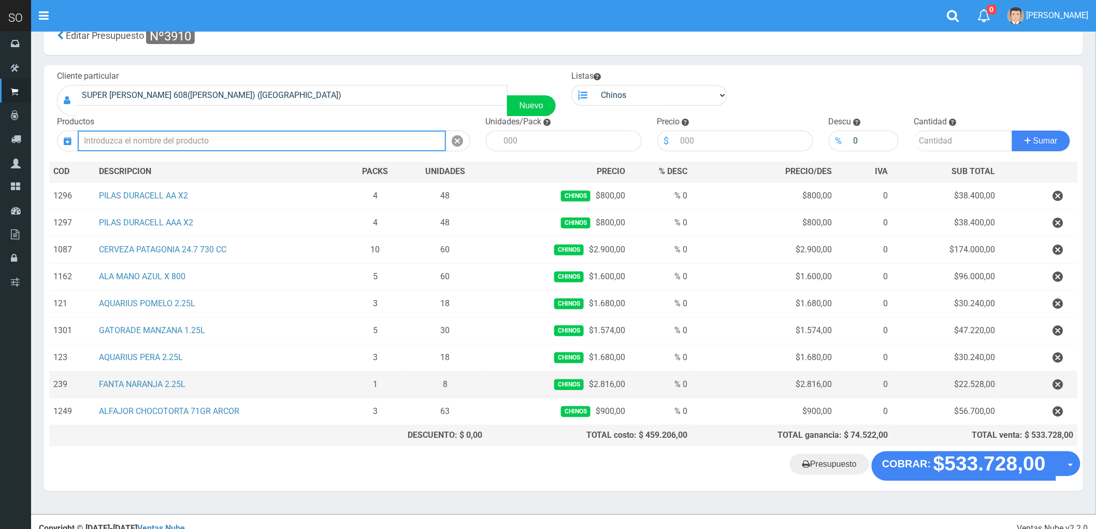
scroll to position [43, 0]
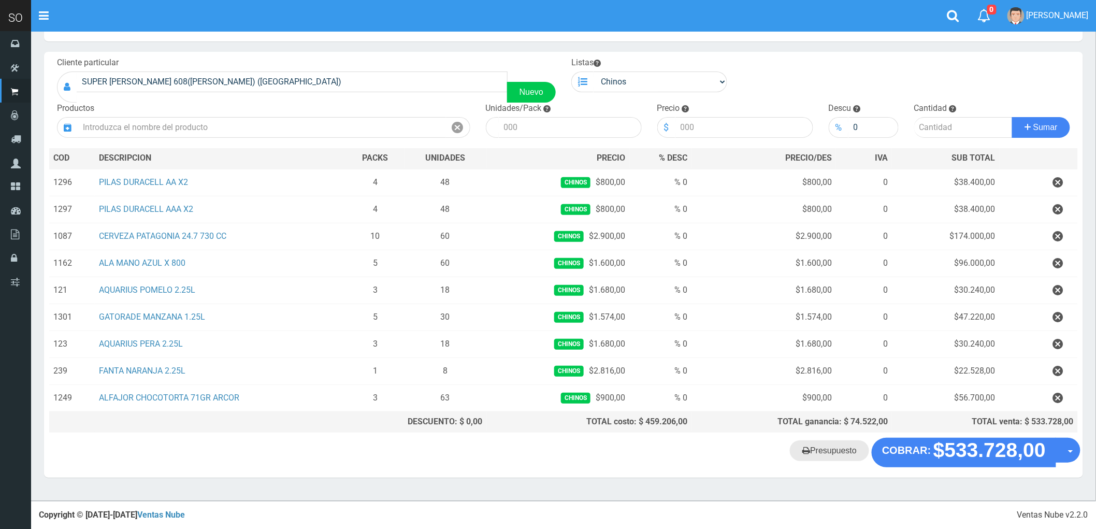
click at [842, 453] on link "Presupuesto" at bounding box center [829, 450] width 79 height 21
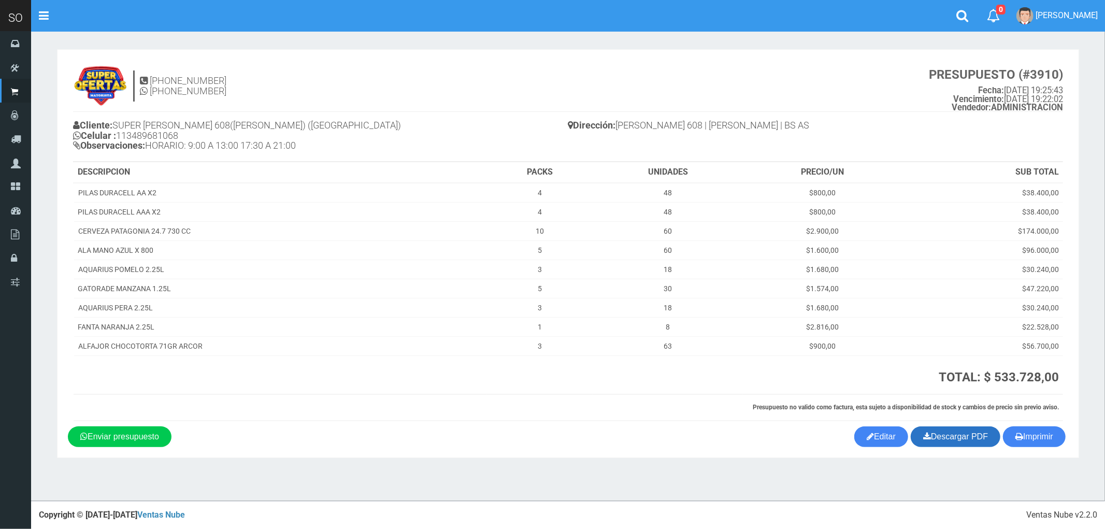
click at [963, 436] on link "Descargar PDF" at bounding box center [956, 436] width 90 height 21
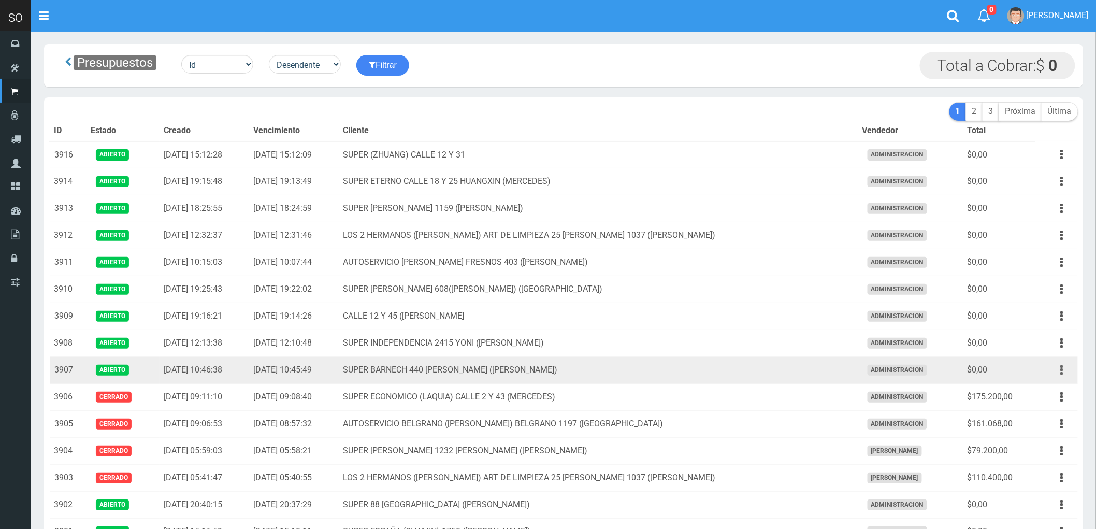
click at [1058, 371] on button "button" at bounding box center [1062, 370] width 23 height 18
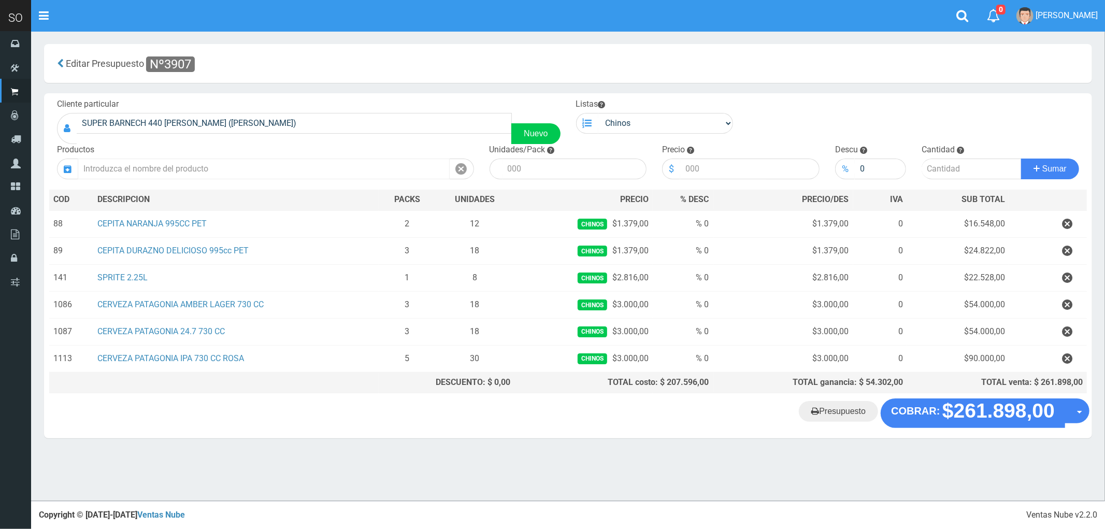
click at [137, 172] on input "text" at bounding box center [264, 169] width 372 height 21
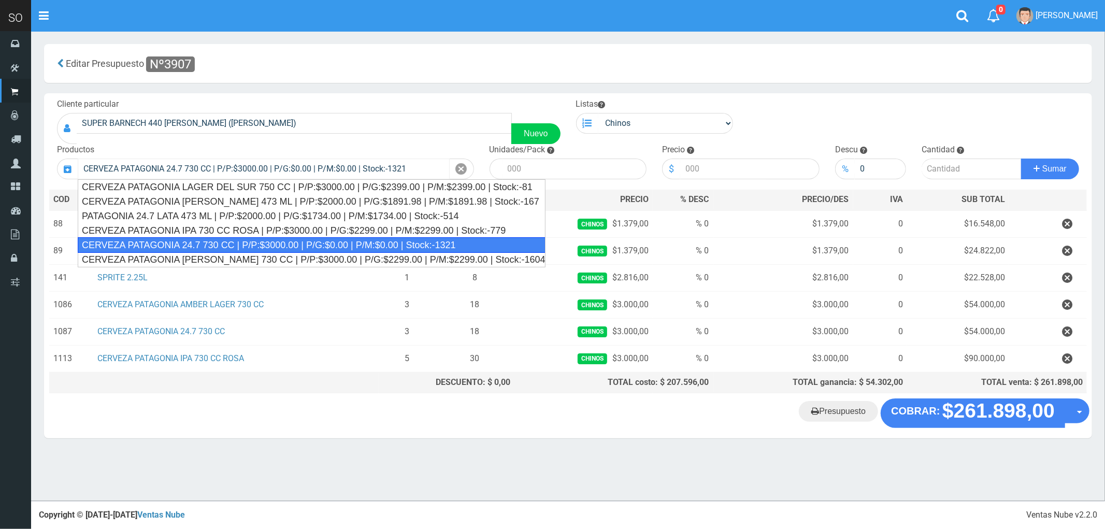
type input "CERVEZA PATAGONIA 24.7 730 CC | P/P:$3000.00 | P/G:$0.00 | P/M:$0.00 | Stock:-1…"
type input "6"
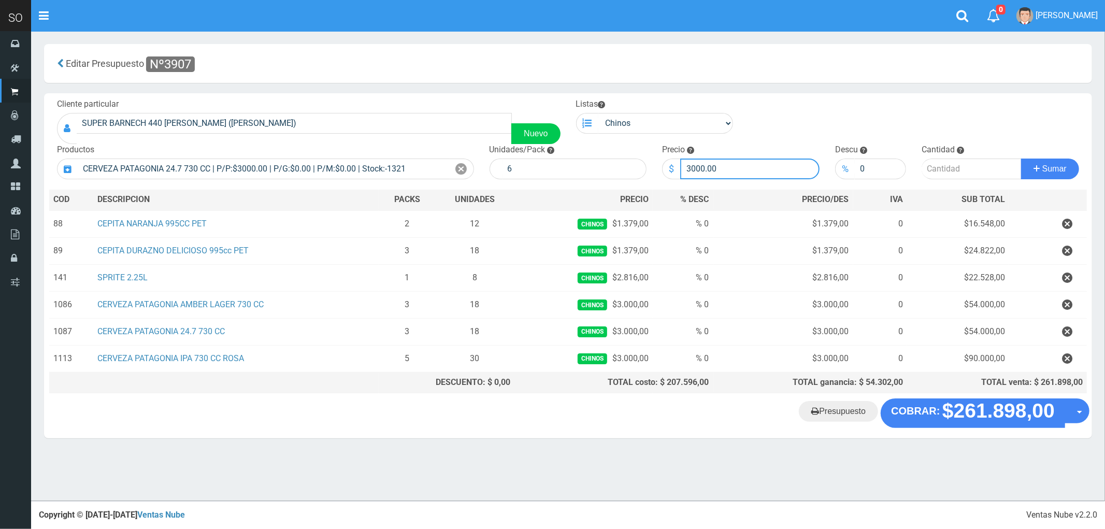
drag, startPoint x: 724, startPoint y: 169, endPoint x: 659, endPoint y: 174, distance: 64.9
click at [659, 174] on div "Precio $ 3000.00" at bounding box center [740, 161] width 173 height 35
type input "2800"
click at [931, 165] on input "number" at bounding box center [972, 169] width 100 height 21
type input "11"
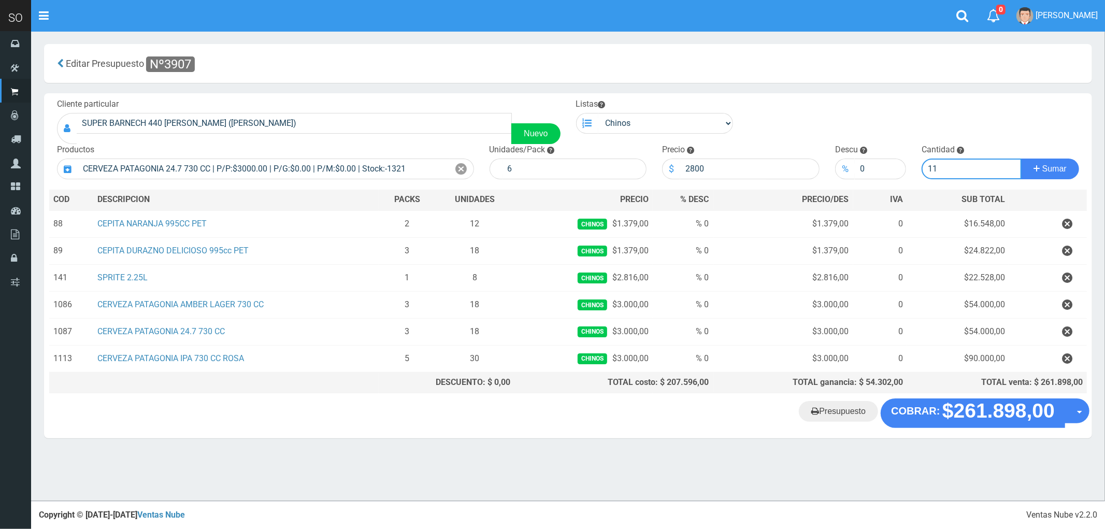
click at [1021, 159] on button "Sumar" at bounding box center [1050, 169] width 58 height 21
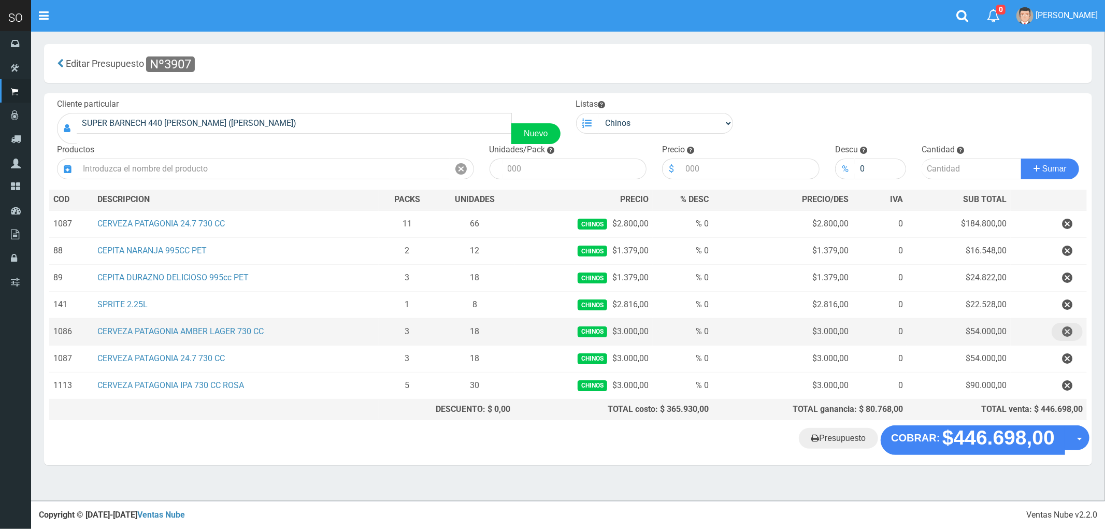
click at [1066, 333] on icon "button" at bounding box center [1067, 332] width 10 height 18
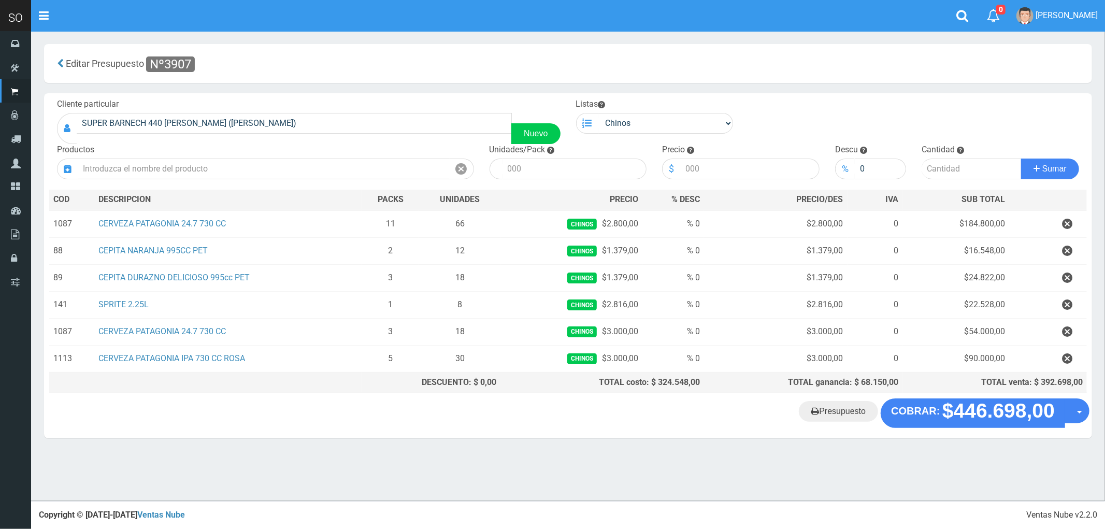
click at [1066, 333] on icon "button" at bounding box center [1067, 332] width 10 height 18
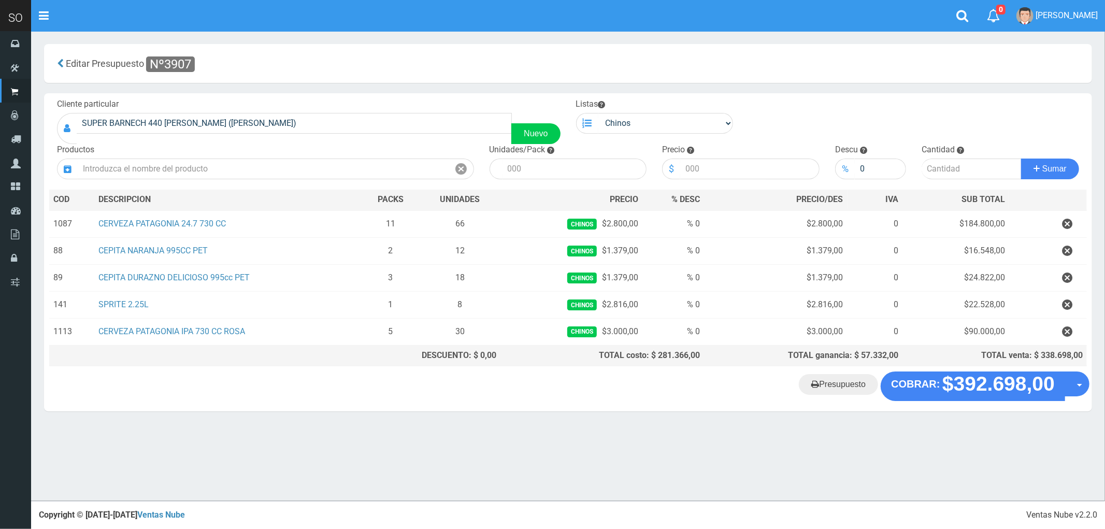
click at [1066, 333] on icon "button" at bounding box center [1067, 332] width 10 height 18
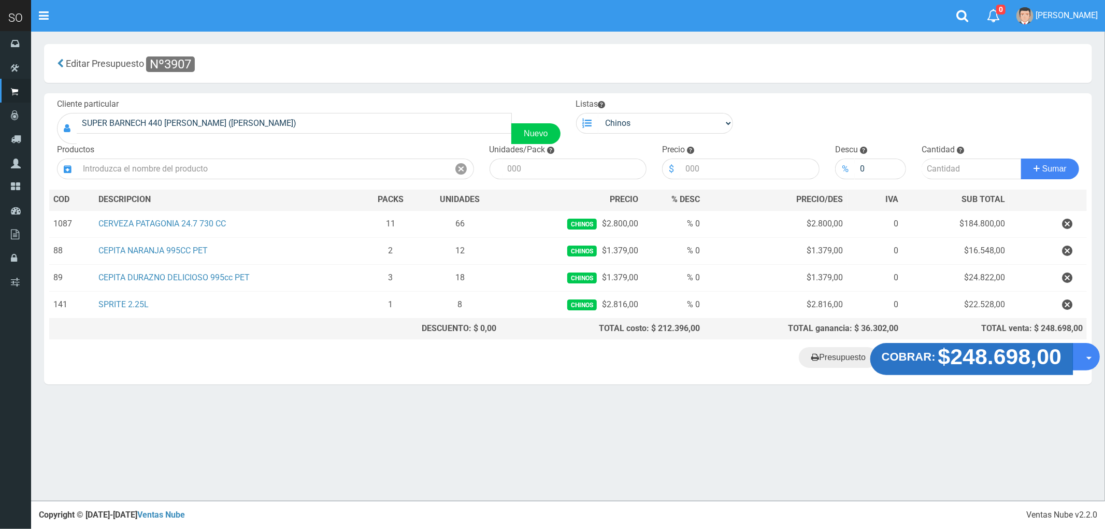
click at [981, 358] on strong "$248.698,00" at bounding box center [1000, 357] width 124 height 24
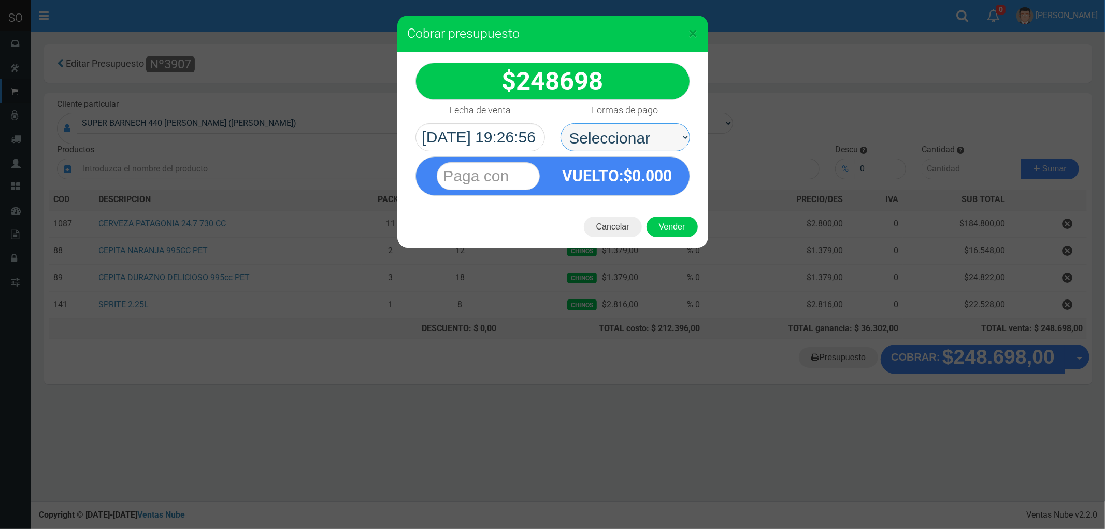
click at [614, 136] on select "Seleccionar Efectivo Tarjeta de Crédito Depósito Débito" at bounding box center [626, 137] width 130 height 28
select select "Efectivo"
click at [561, 123] on select "Seleccionar Efectivo Tarjeta de Crédito Depósito Débito" at bounding box center [626, 137] width 130 height 28
click at [681, 227] on button "Vender" at bounding box center [672, 227] width 51 height 21
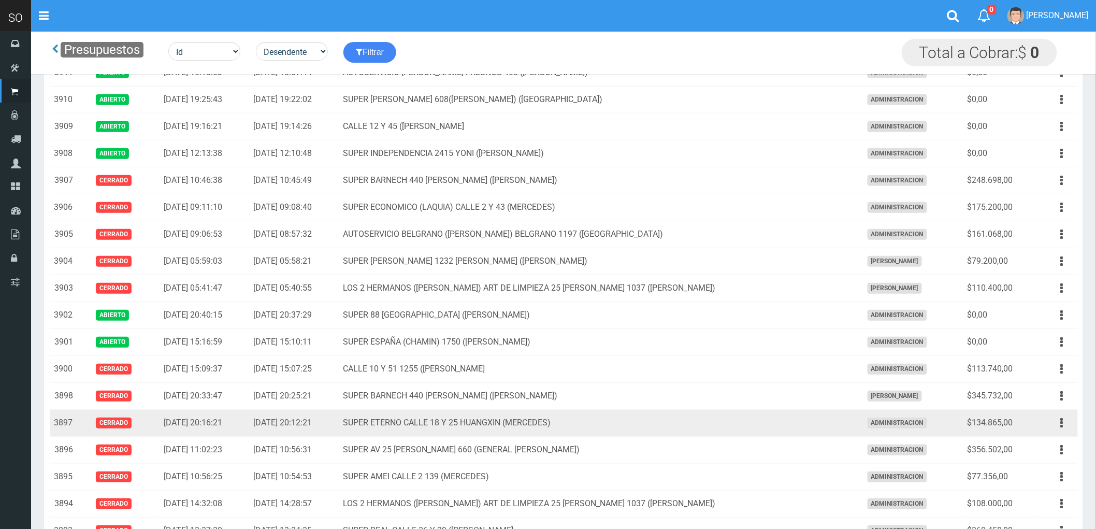
scroll to position [143, 0]
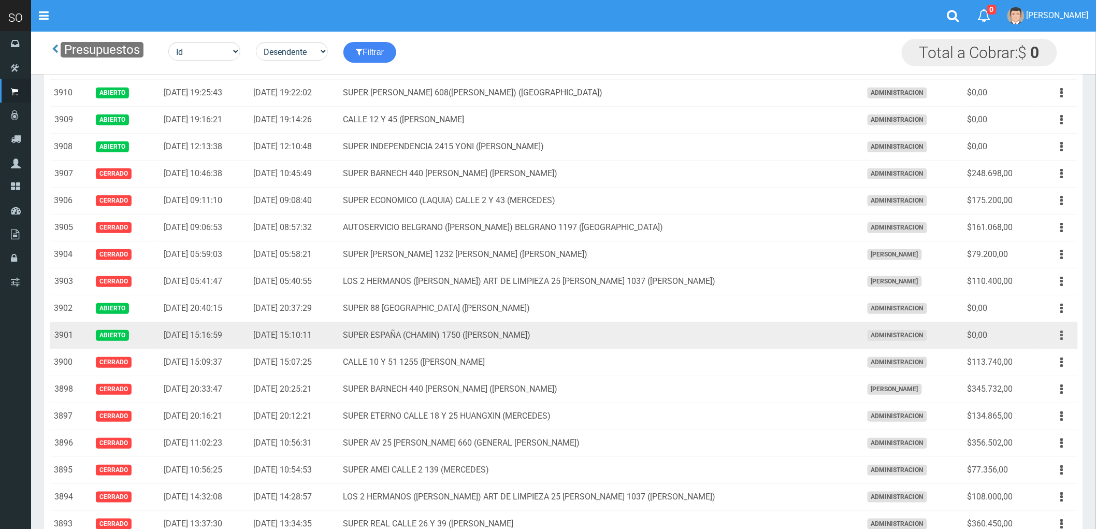
click at [1061, 335] on icon "button" at bounding box center [1062, 335] width 3 height 18
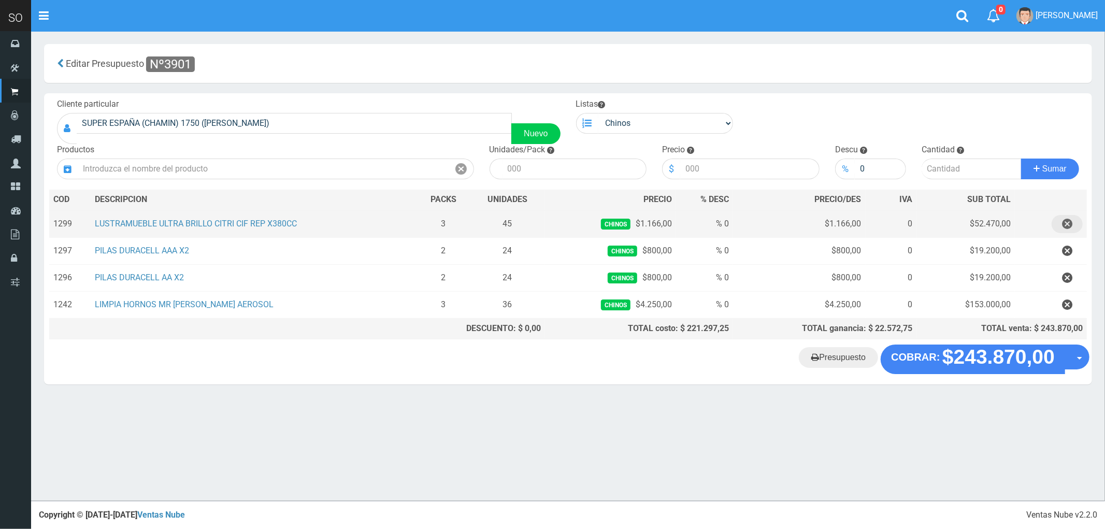
click at [1065, 220] on icon "button" at bounding box center [1067, 224] width 10 height 18
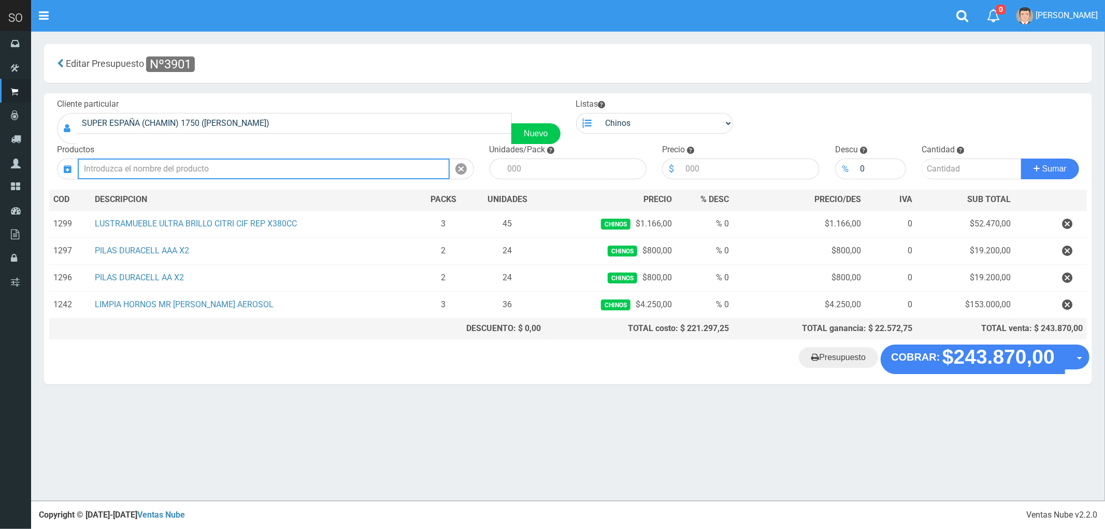
click at [237, 173] on input "text" at bounding box center [264, 169] width 372 height 21
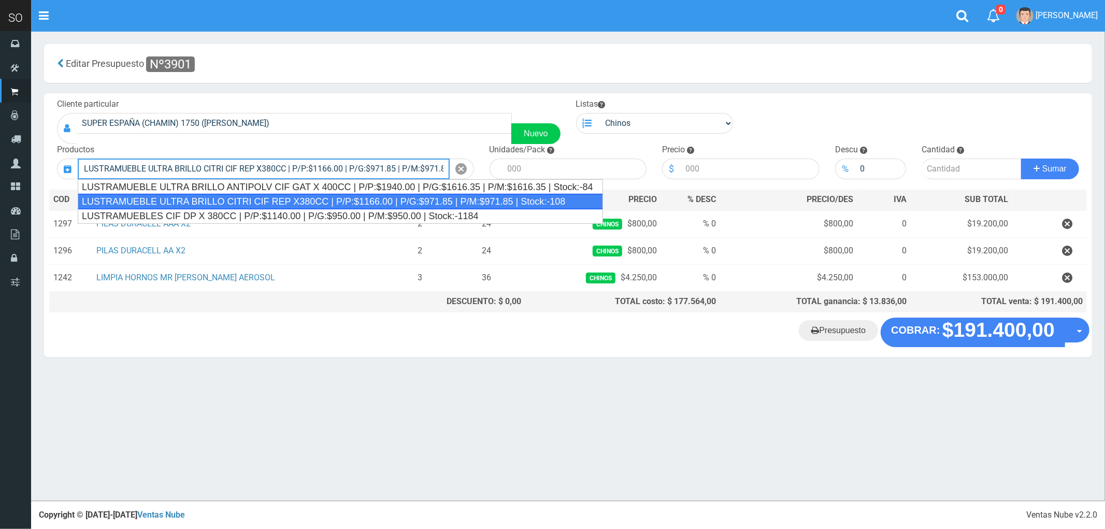
type input "LUSTRAMUEBLE ULTRA BRILLO CITRI CIF REP X380CC | P/P:$1166.00 | P/G:$971.85 | P…"
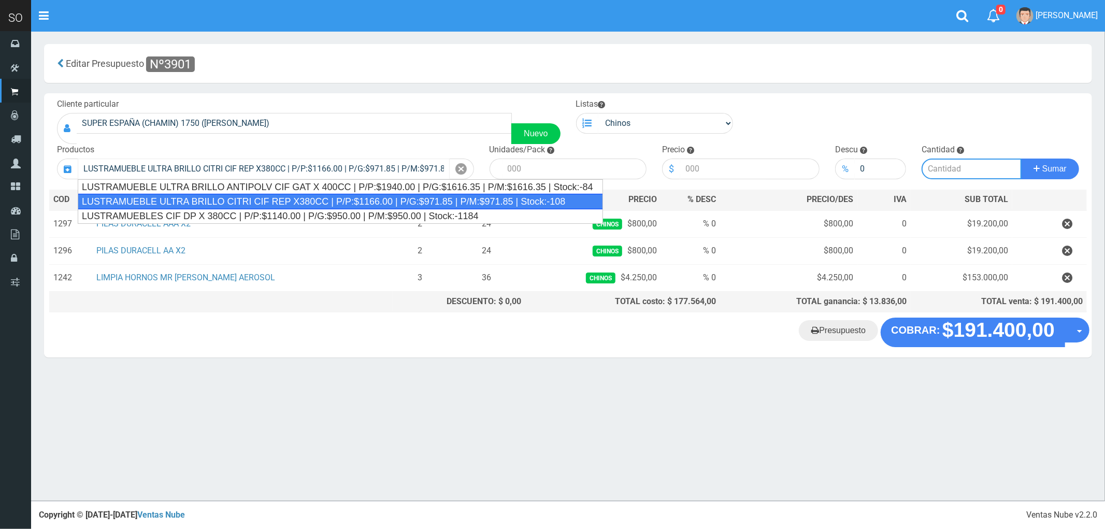
type input "15"
type input "1166.00"
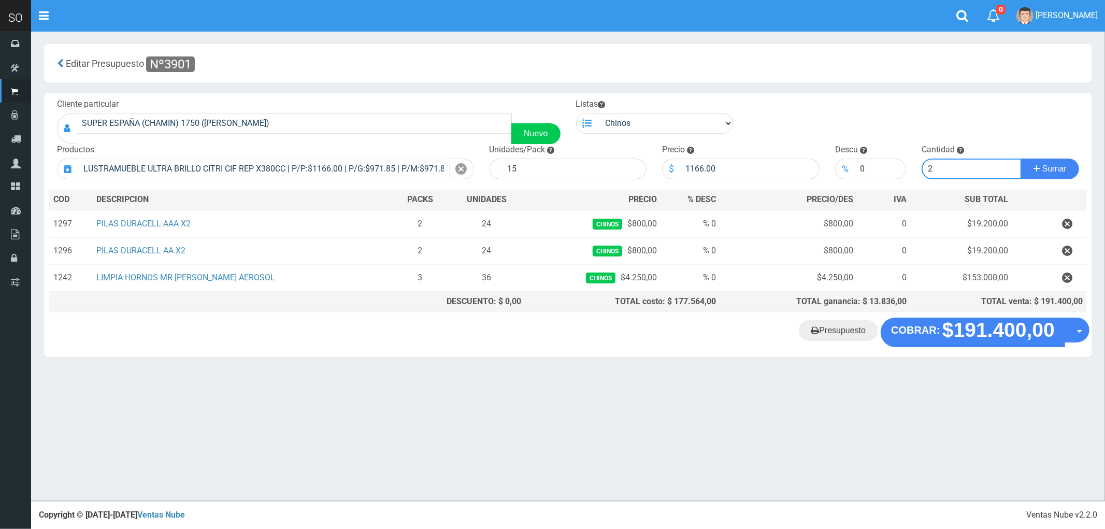
type input "2"
click at [1021, 159] on button "Sumar" at bounding box center [1050, 169] width 58 height 21
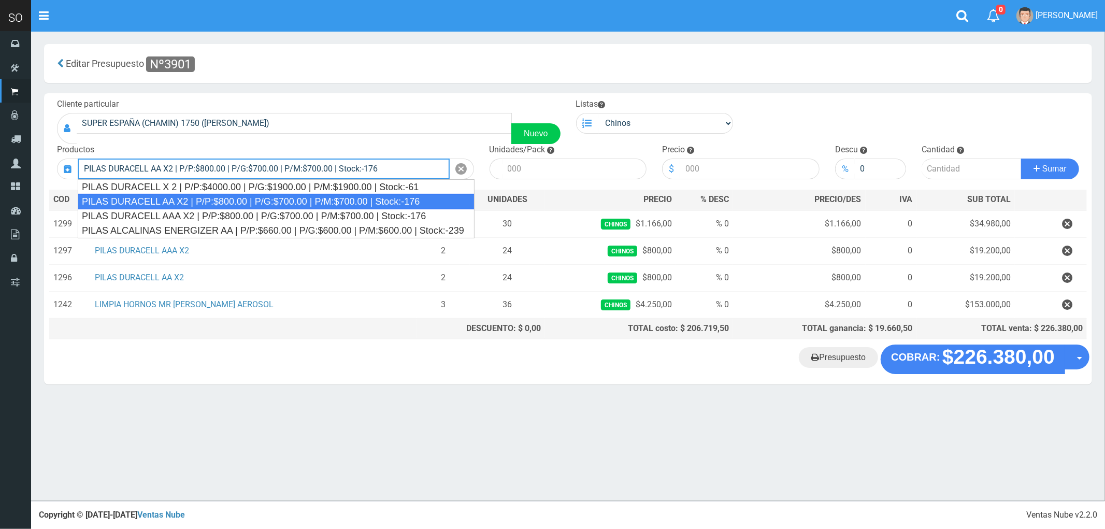
type input "PILAS DURACELL AA X2 | P/P:$800.00 | P/G:$700.00 | P/M:$700.00 | Stock:-176"
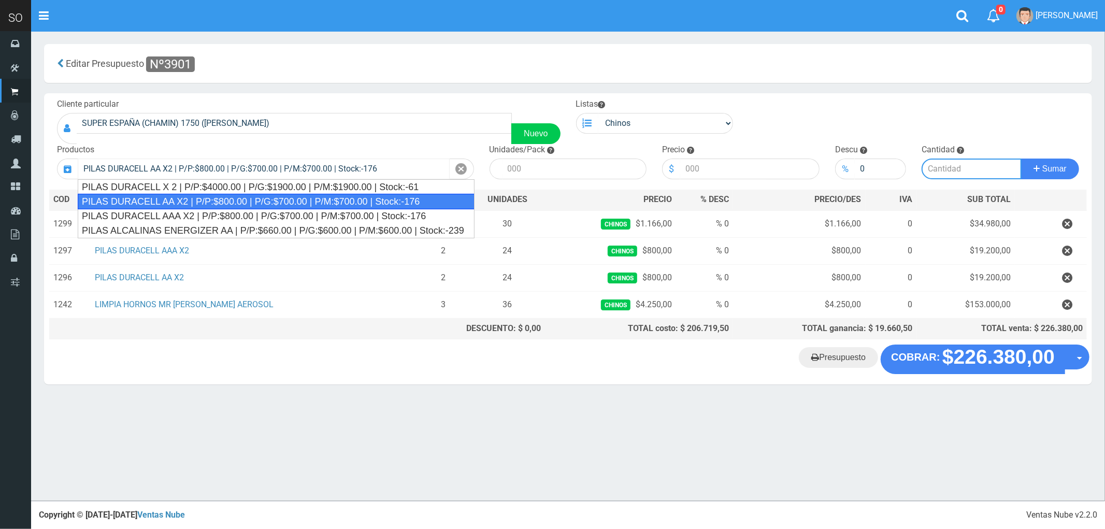
type input "12"
type input "800.00"
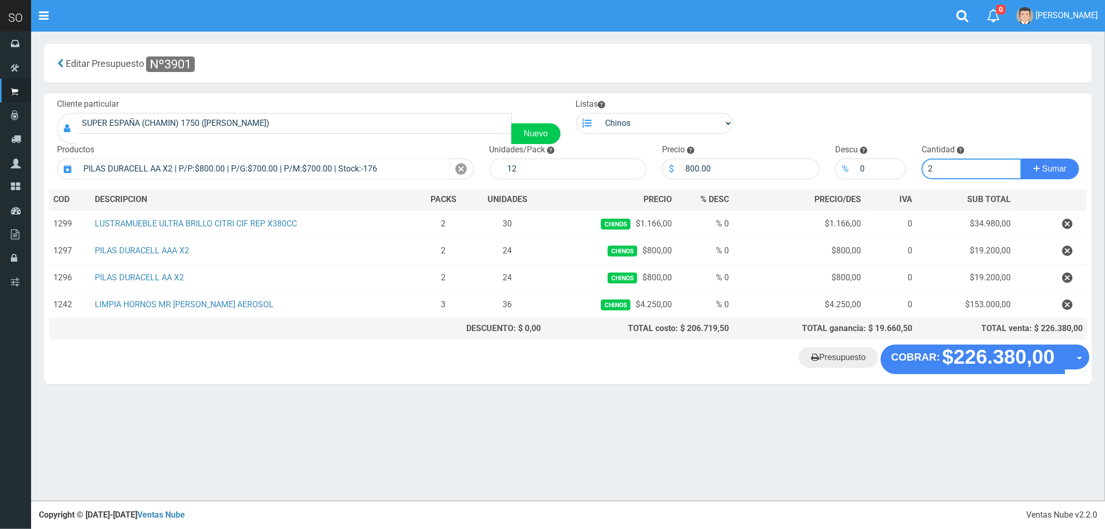
type input "2"
click at [1021, 159] on button "Sumar" at bounding box center [1050, 169] width 58 height 21
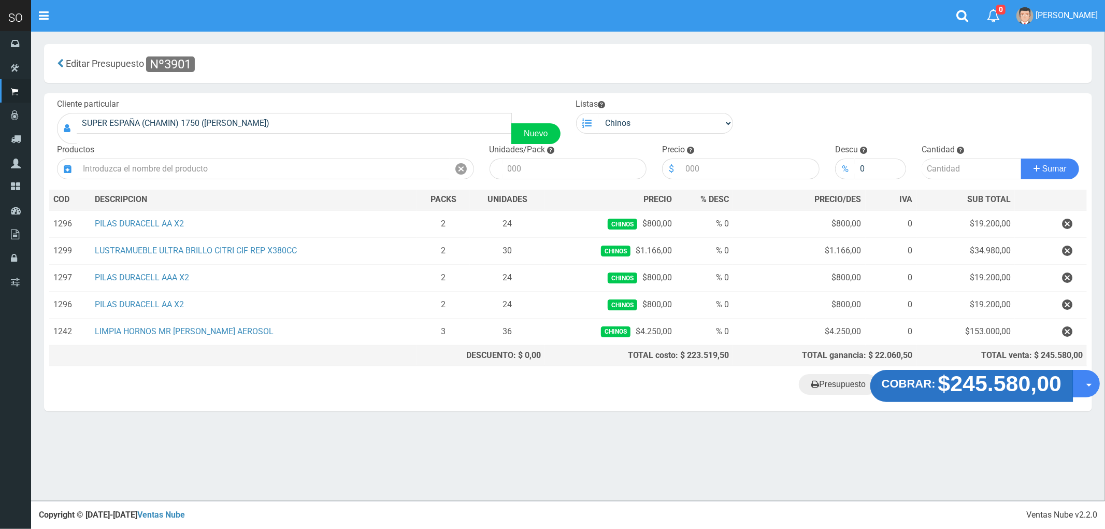
click at [982, 392] on strong "$245.580,00" at bounding box center [1000, 383] width 124 height 24
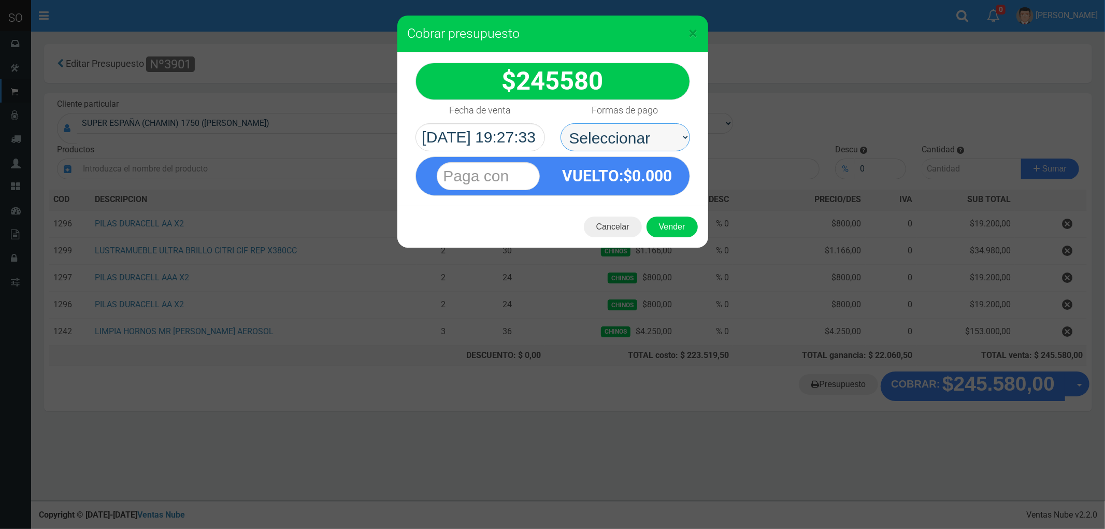
click at [596, 140] on select "Seleccionar Efectivo Tarjeta de Crédito Depósito Débito" at bounding box center [626, 137] width 130 height 28
select select "Efectivo"
click at [561, 123] on select "Seleccionar Efectivo Tarjeta de Crédito Depósito Débito" at bounding box center [626, 137] width 130 height 28
click at [661, 224] on button "Vender" at bounding box center [672, 227] width 51 height 21
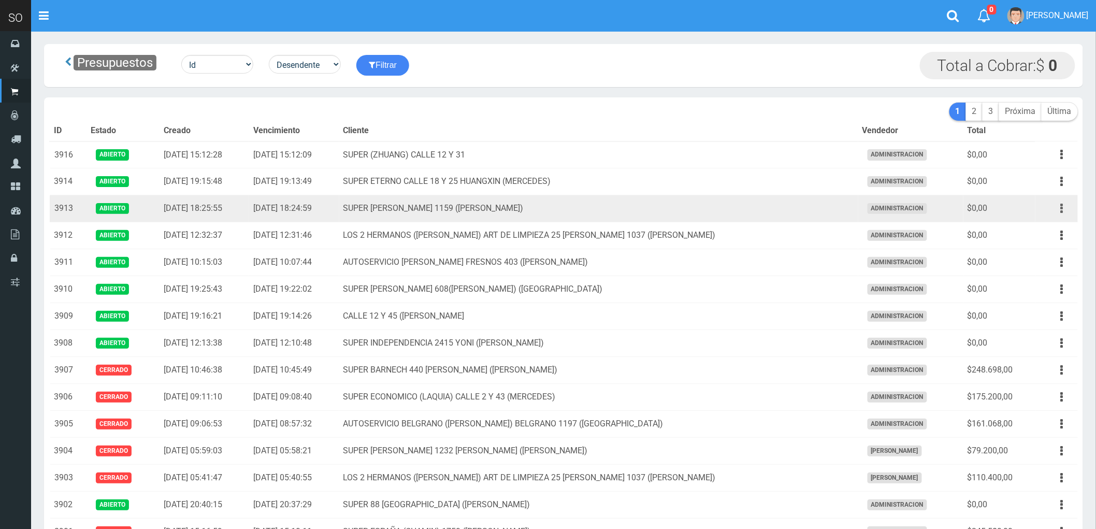
click at [1059, 208] on button "button" at bounding box center [1062, 208] width 23 height 18
